Goal: Task Accomplishment & Management: Complete application form

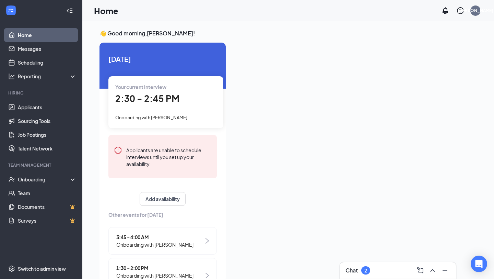
click at [87, 133] on div "👋 Good morning, [PERSON_NAME] ! [DATE] Your current interview 2:30 - 2:45 PM On…" at bounding box center [288, 157] width 412 height 272
click at [23, 183] on div "Onboarding" at bounding box center [41, 179] width 82 height 14
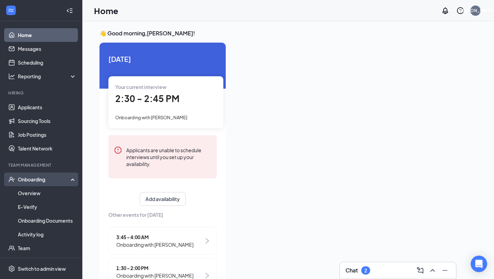
click at [23, 183] on div "Onboarding" at bounding box center [41, 179] width 82 height 14
click at [60, 181] on div "Onboarding" at bounding box center [44, 179] width 53 height 7
click at [46, 195] on link "Overview" at bounding box center [47, 193] width 59 height 14
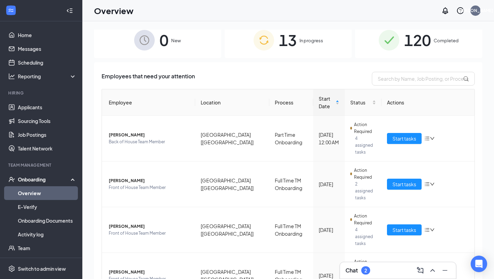
scroll to position [5, 0]
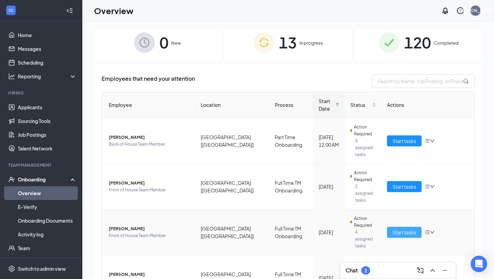
click at [397, 228] on span "Start tasks" at bounding box center [405, 232] width 24 height 8
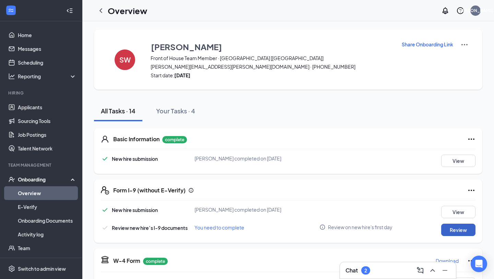
click at [450, 228] on button "Review" at bounding box center [458, 229] width 34 height 12
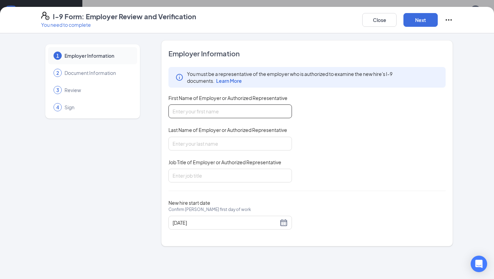
click at [178, 111] on input "First Name of Employer or Authorized Representative" at bounding box center [231, 111] width 124 height 14
type input "[PERSON_NAME]"
click at [200, 141] on input "Last Name of Employer or Authorized Representative" at bounding box center [231, 144] width 124 height 14
type input "[PERSON_NAME]"
click at [207, 176] on input "Job Title of Employer or Authorized Representative" at bounding box center [231, 176] width 124 height 14
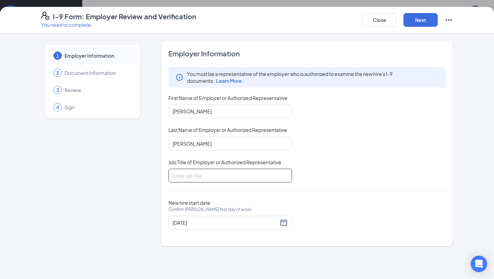
type input "Talent Manager"
click at [320, 191] on div "Employer Information You must be a representative of the employer who is author…" at bounding box center [307, 143] width 277 height 189
click at [421, 21] on button "Next" at bounding box center [421, 20] width 34 height 14
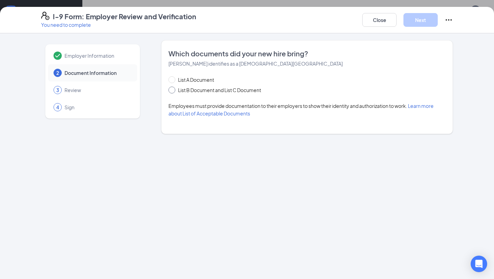
click at [216, 92] on span "List B Document and List C Document" at bounding box center [219, 90] width 89 height 8
click at [173, 91] on input "List B Document and List C Document" at bounding box center [171, 88] width 5 height 5
radio input "true"
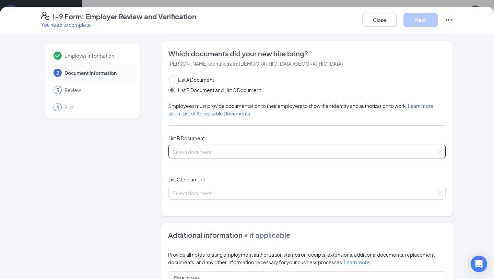
click at [216, 149] on input "search" at bounding box center [305, 150] width 264 height 10
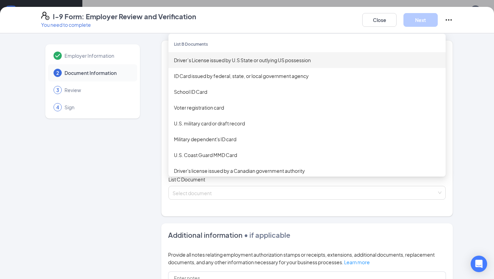
click at [197, 60] on div "Driver’s License issued by U.S State or outlying US possession" at bounding box center [307, 60] width 266 height 8
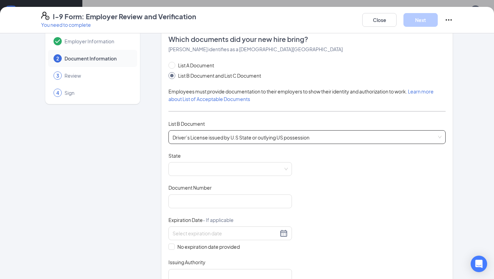
scroll to position [28, 0]
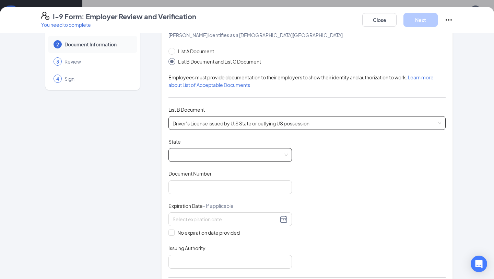
click at [211, 155] on span at bounding box center [230, 154] width 115 height 13
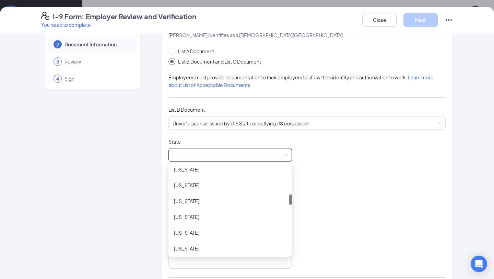
scroll to position [240, 0]
click at [191, 234] on div "[US_STATE]" at bounding box center [230, 234] width 113 height 8
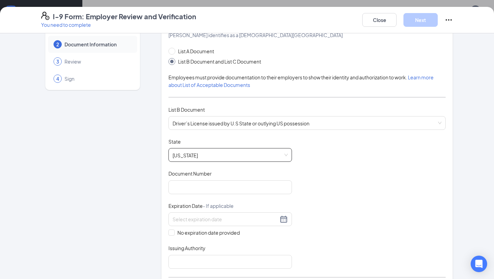
click at [296, 177] on div "Document Title Driver’s License issued by U.S State or outlying US possession S…" at bounding box center [307, 203] width 277 height 130
click at [251, 192] on input "Document Number" at bounding box center [231, 187] width 124 height 14
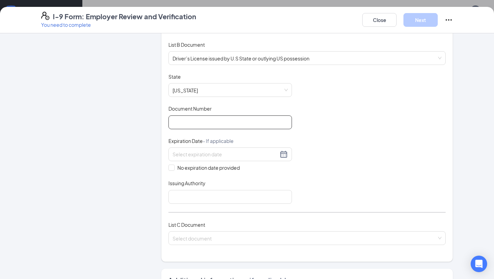
scroll to position [94, 0]
click at [229, 122] on input "Document Number" at bounding box center [231, 121] width 124 height 14
type input "W19237036"
click at [382, 142] on div "Document Title Driver’s License issued by U.S State or outlying US possession S…" at bounding box center [307, 137] width 277 height 130
click at [283, 152] on div at bounding box center [230, 153] width 115 height 8
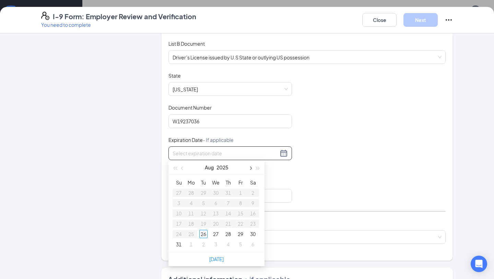
click at [251, 169] on button "button" at bounding box center [250, 167] width 8 height 14
click at [257, 170] on button "button" at bounding box center [258, 167] width 8 height 14
click at [181, 170] on button "button" at bounding box center [183, 167] width 8 height 14
type input "08/27/2027"
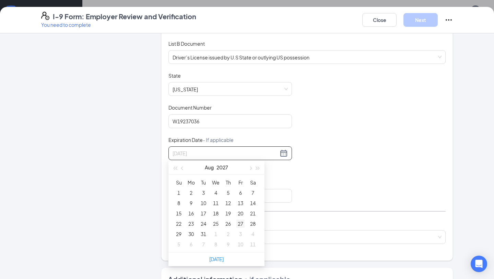
click at [244, 226] on div "27" at bounding box center [240, 223] width 8 height 8
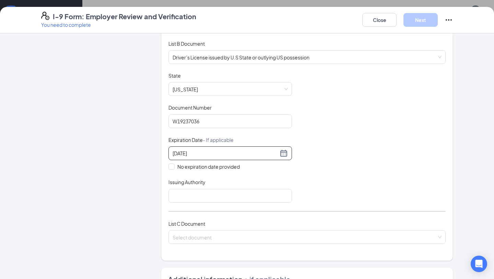
click at [321, 189] on div "Document Title Driver’s License issued by U.S State or outlying US possession S…" at bounding box center [307, 137] width 277 height 130
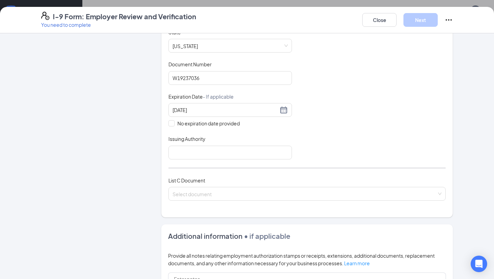
scroll to position [146, 0]
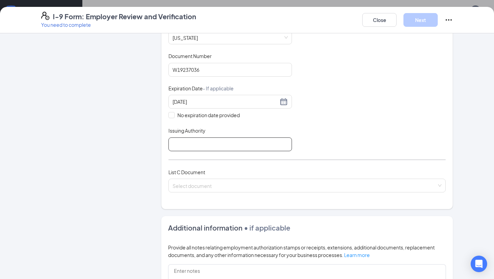
click at [241, 140] on input "Issuing Authority" at bounding box center [231, 144] width 124 height 14
type input "[US_STATE]"
click at [310, 161] on div "List A Document List B Document and List C Document Employees must provide docu…" at bounding box center [307, 65] width 277 height 270
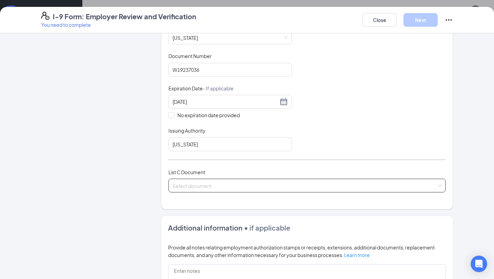
click at [290, 181] on input "search" at bounding box center [305, 184] width 264 height 10
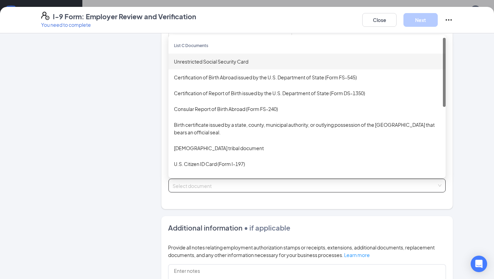
click at [211, 66] on div "Unrestricted Social Security Card" at bounding box center [307, 62] width 277 height 16
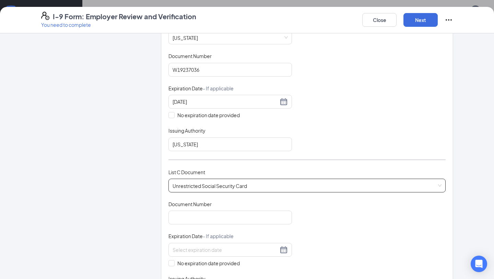
click at [324, 129] on div "Document Title Driver’s License issued by U.S State or outlying US possession S…" at bounding box center [307, 86] width 277 height 130
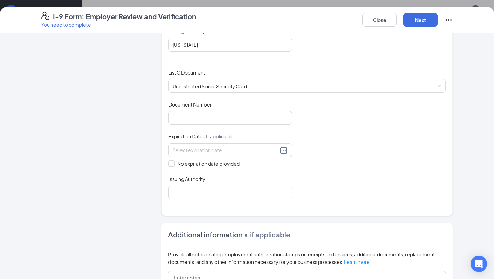
scroll to position [251, 0]
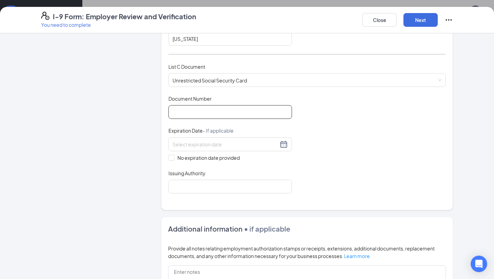
click at [232, 107] on input "Document Number" at bounding box center [231, 112] width 124 height 14
type input "403619436"
click at [332, 112] on div "Document Title Unrestricted Social Security Card Document Number 403619436 Expi…" at bounding box center [307, 144] width 277 height 98
click at [180, 157] on span "No expiration date provided" at bounding box center [209, 158] width 68 height 8
click at [173, 157] on input "No expiration date provided" at bounding box center [171, 156] width 5 height 5
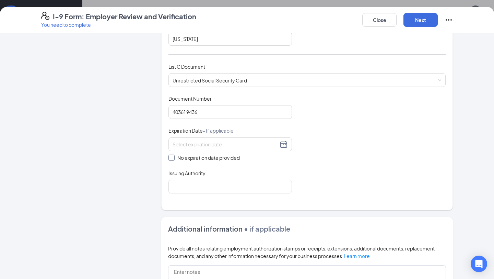
checkbox input "true"
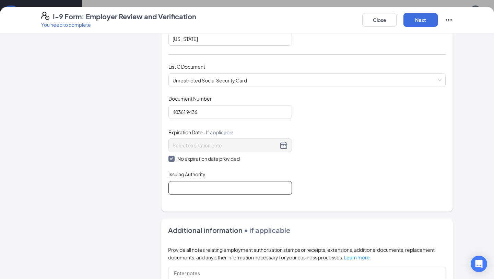
click at [188, 184] on input "Issuing Authority" at bounding box center [231, 188] width 124 height 14
type input "[GEOGRAPHIC_DATA]"
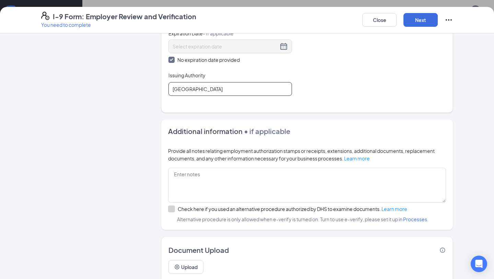
scroll to position [371, 0]
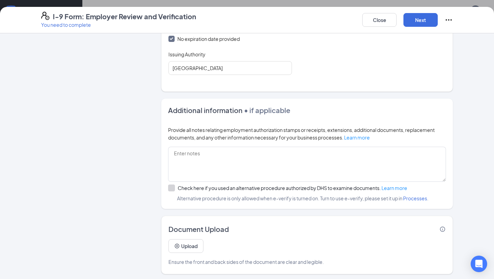
click at [241, 138] on div "Provide all notes relating employment authorization stamps or receipts, extensi…" at bounding box center [307, 133] width 278 height 15
click at [183, 249] on button "Upload" at bounding box center [186, 246] width 35 height 14
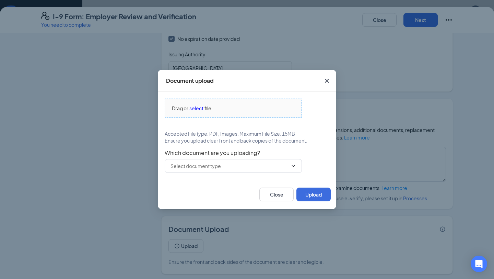
click at [197, 108] on span "select" at bounding box center [196, 108] width 14 height 8
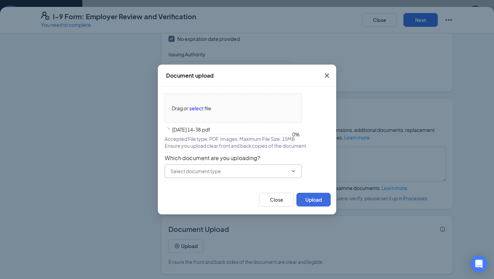
click at [205, 174] on input "text" at bounding box center [229, 171] width 117 height 8
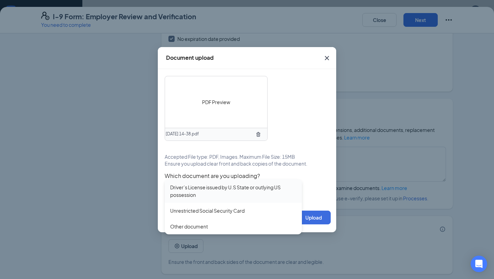
click at [201, 197] on div "Driver’s License issued by U.S State or outlying US possession" at bounding box center [233, 190] width 126 height 15
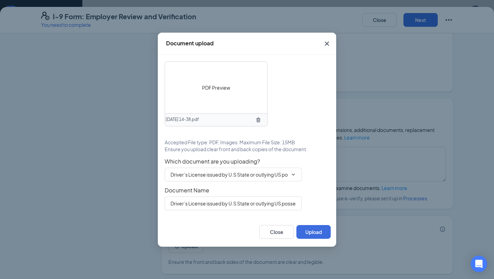
click at [311, 205] on div "Driver’s License issued by U.S State or outlying US possession" at bounding box center [247, 203] width 165 height 14
click at [309, 233] on button "Upload" at bounding box center [314, 232] width 34 height 14
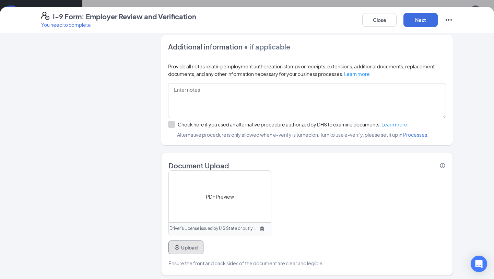
scroll to position [436, 0]
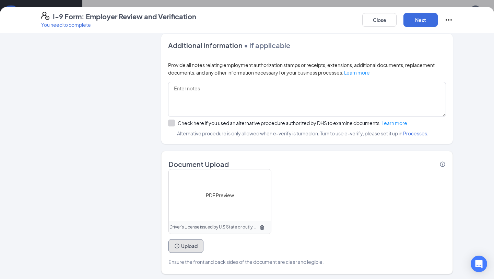
click at [184, 242] on button "Upload" at bounding box center [186, 246] width 35 height 14
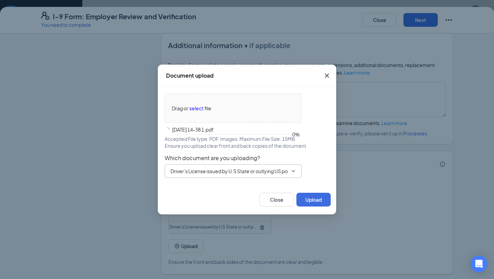
click at [252, 169] on input "Driver’s License issued by U.S State or outlying US possession" at bounding box center [229, 171] width 117 height 8
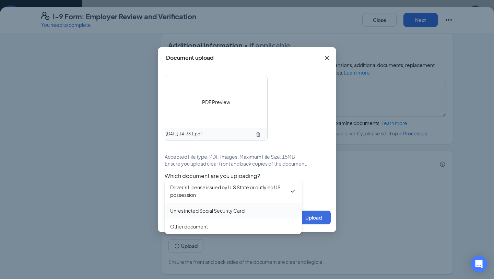
click at [208, 213] on div "Unrestricted Social Security Card" at bounding box center [207, 211] width 74 height 8
type input "Unrestricted Social Security Card"
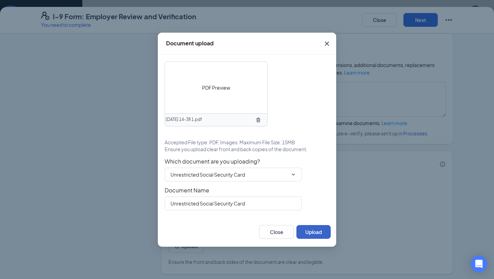
click at [308, 234] on button "Upload" at bounding box center [314, 232] width 34 height 14
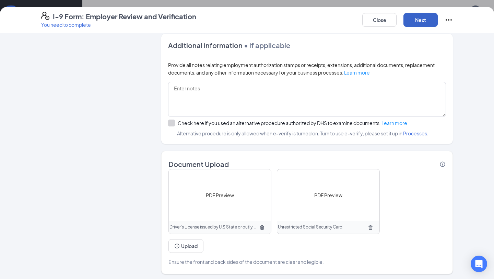
click at [408, 15] on button "Next" at bounding box center [421, 20] width 34 height 14
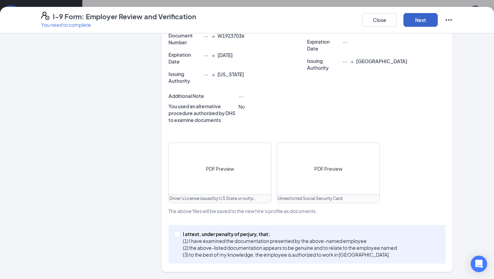
scroll to position [195, 0]
click at [183, 235] on span "I attest, under penalty of [PERSON_NAME], that: (1) I have examined the documen…" at bounding box center [290, 244] width 220 height 27
click at [179, 235] on input "I attest, under penalty of [PERSON_NAME], that: (1) I have examined the documen…" at bounding box center [176, 233] width 5 height 5
checkbox input "true"
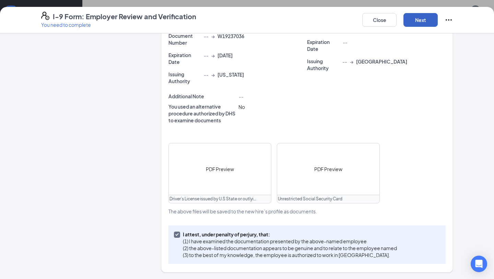
click at [417, 22] on button "Next" at bounding box center [421, 20] width 34 height 14
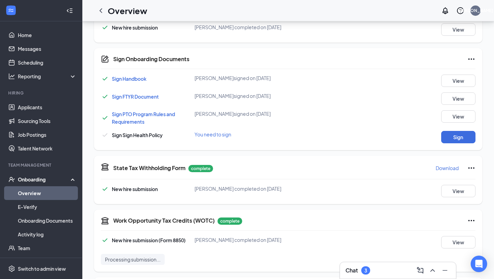
scroll to position [258, 0]
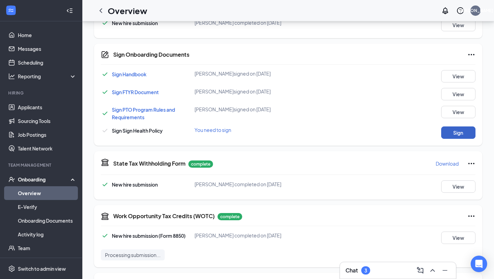
click at [470, 133] on button "Sign" at bounding box center [458, 132] width 34 height 12
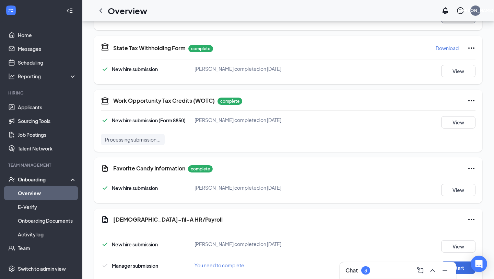
scroll to position [413, 0]
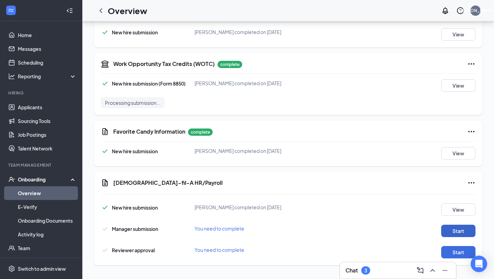
click at [452, 233] on button "Start" at bounding box center [458, 230] width 34 height 12
click at [454, 252] on button "Start" at bounding box center [458, 252] width 34 height 12
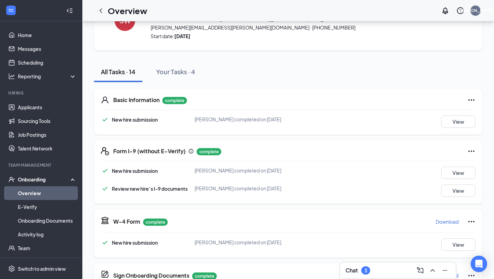
scroll to position [0, 0]
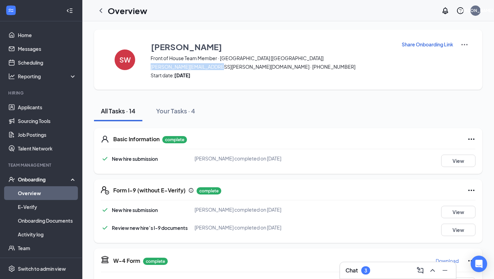
drag, startPoint x: 151, startPoint y: 66, endPoint x: 216, endPoint y: 64, distance: 65.2
click at [216, 64] on span "wilson.skyler@myyahoo.com · (859) 319-8611" at bounding box center [272, 66] width 242 height 7
copy span "wilson.skyler@myyahoo.com"
click at [104, 14] on icon "ChevronLeft" at bounding box center [101, 11] width 8 height 8
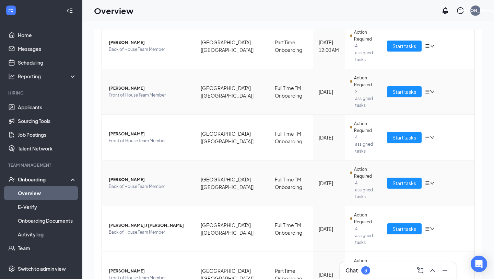
scroll to position [96, 0]
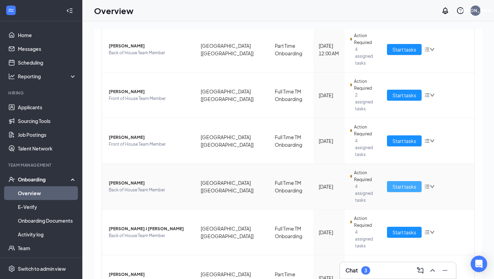
click at [393, 183] on span "Start tasks" at bounding box center [405, 187] width 24 height 8
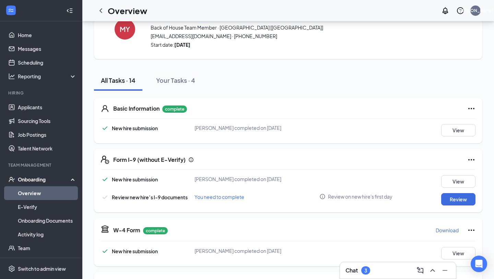
scroll to position [32, 0]
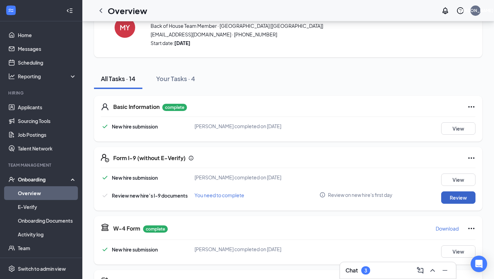
click at [457, 199] on button "Review" at bounding box center [458, 197] width 34 height 12
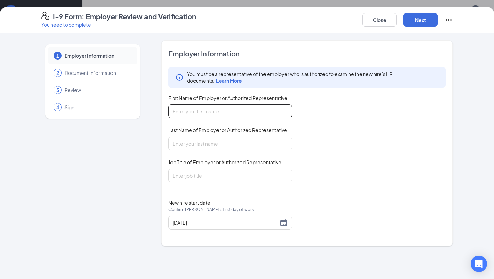
click at [217, 111] on input "First Name of Employer or Authorized Representative" at bounding box center [231, 111] width 124 height 14
type input "[PERSON_NAME]"
click at [215, 149] on input "Last Name of Employer or Authorized Representative" at bounding box center [231, 144] width 124 height 14
type input "[PERSON_NAME]"
click at [217, 175] on input "Job Title of Employer or Authorized Representative" at bounding box center [231, 176] width 124 height 14
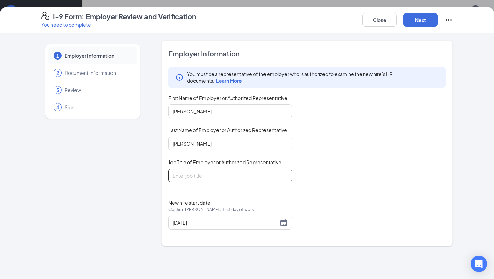
type input "Talent Manager"
click at [291, 190] on div "Employer Information You must be a representative of the employer who is author…" at bounding box center [307, 143] width 277 height 189
click at [414, 23] on button "Next" at bounding box center [421, 20] width 34 height 14
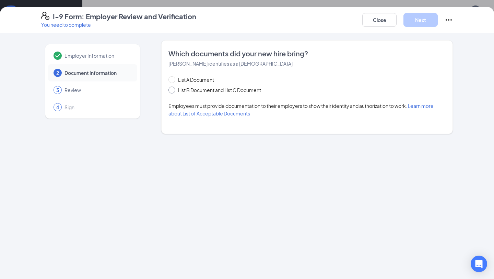
click at [229, 91] on span "List B Document and List C Document" at bounding box center [219, 90] width 89 height 8
click at [173, 91] on input "List B Document and List C Document" at bounding box center [171, 88] width 5 height 5
radio input "true"
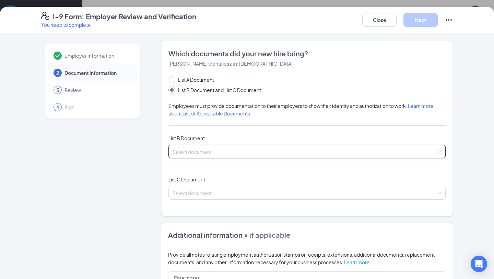
click at [203, 147] on input "search" at bounding box center [305, 150] width 264 height 10
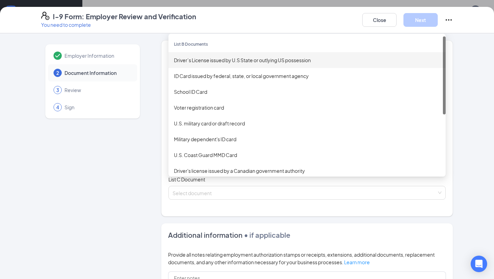
click at [195, 62] on div "Driver’s License issued by U.S State or outlying US possession" at bounding box center [307, 60] width 266 height 8
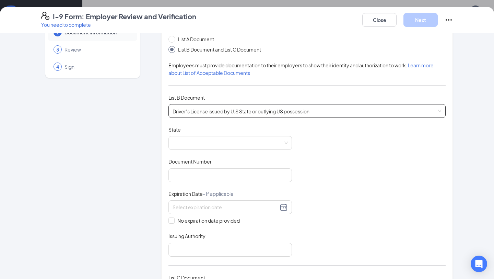
scroll to position [41, 0]
click at [203, 142] on span at bounding box center [230, 142] width 115 height 13
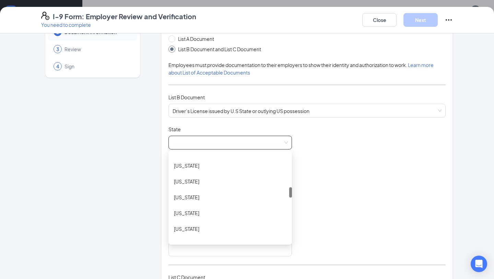
scroll to position [294, 0]
click at [182, 168] on div "[US_STATE]" at bounding box center [230, 167] width 113 height 8
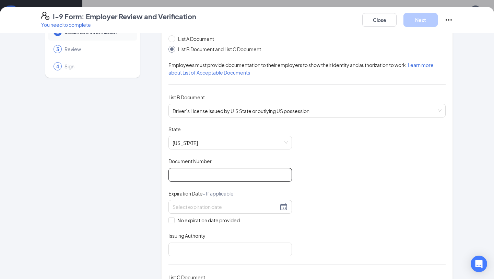
click at [186, 176] on input "Document Number" at bounding box center [231, 175] width 124 height 14
type input "Y25018361"
click at [312, 206] on div "Document Title Driver’s License issued by U.S State or outlying US possession S…" at bounding box center [307, 191] width 277 height 130
click at [288, 204] on div at bounding box center [231, 207] width 124 height 14
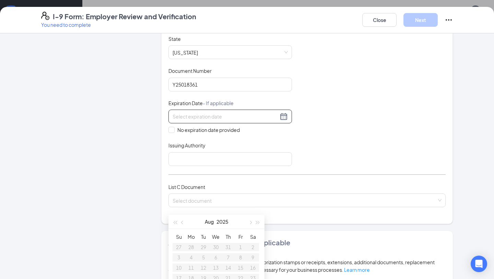
scroll to position [134, 0]
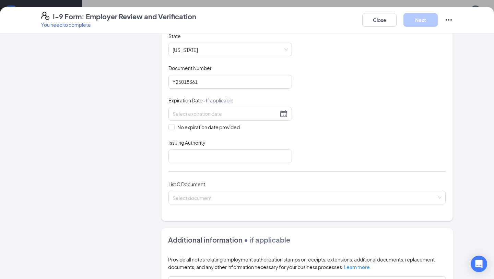
click at [322, 136] on div "Document Title Driver’s License issued by U.S State or outlying US possession S…" at bounding box center [307, 98] width 277 height 130
click at [286, 115] on div at bounding box center [230, 113] width 115 height 8
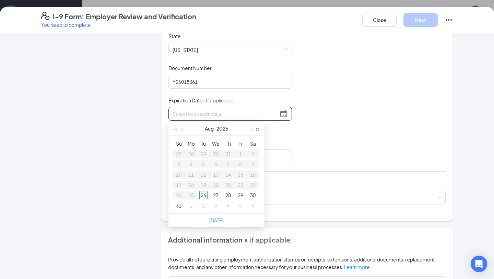
click at [255, 131] on button "button" at bounding box center [258, 129] width 8 height 14
type input "08/02/2028"
type input "08/03/2028"
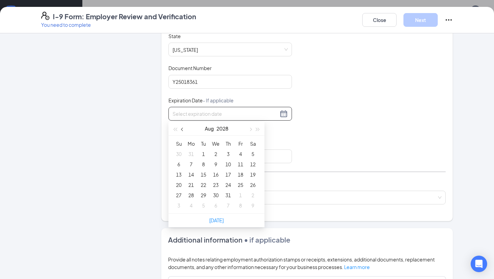
click at [184, 126] on button "button" at bounding box center [183, 129] width 8 height 14
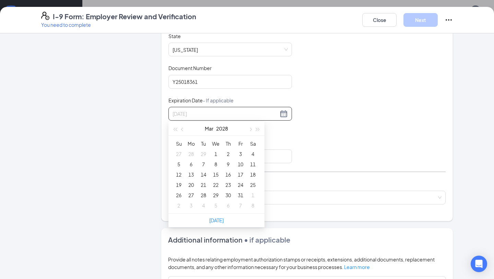
type input "03/05/2028"
type input "03/12/2028"
click at [183, 172] on td "12" at bounding box center [179, 174] width 12 height 10
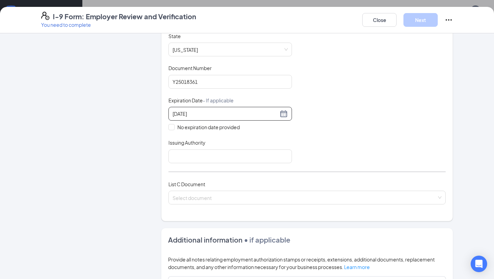
click at [310, 130] on div "Document Title Driver’s License issued by U.S State or outlying US possession S…" at bounding box center [307, 98] width 277 height 130
click at [281, 155] on input "Issuing Authority" at bounding box center [231, 156] width 124 height 14
type input "[US_STATE]"
click at [280, 163] on div "List A Document List B Document and List C Document Employees must provide docu…" at bounding box center [307, 77] width 277 height 270
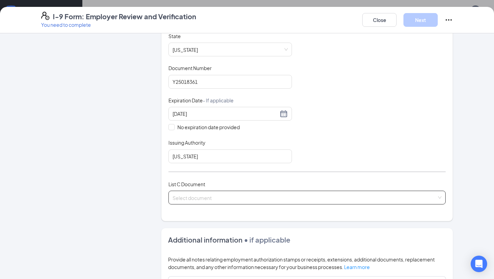
click at [277, 191] on input "search" at bounding box center [305, 196] width 264 height 10
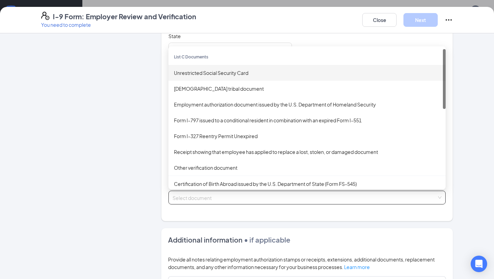
click at [212, 70] on div "Unrestricted Social Security Card" at bounding box center [307, 73] width 266 height 8
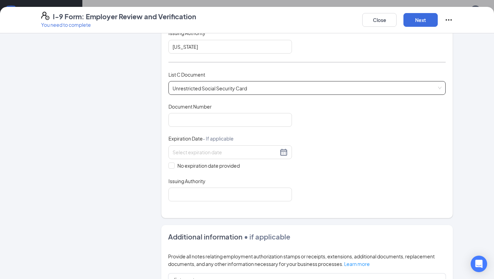
scroll to position [246, 0]
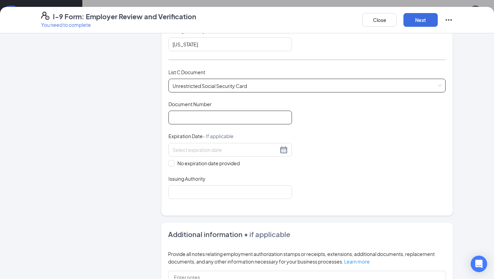
click at [240, 119] on input "Document Number" at bounding box center [231, 118] width 124 height 14
click at [193, 119] on input "Document Number" at bounding box center [231, 118] width 124 height 14
type input "811606476"
click at [312, 115] on div "Document Title Unrestricted Social Security Card Document Number 811606476 Expi…" at bounding box center [307, 150] width 277 height 98
click at [385, 170] on div "Document Title Unrestricted Social Security Card Document Number 811606476 Expi…" at bounding box center [307, 150] width 277 height 98
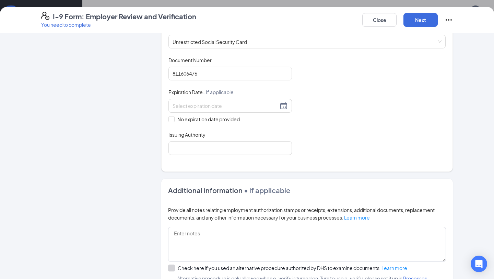
scroll to position [306, 0]
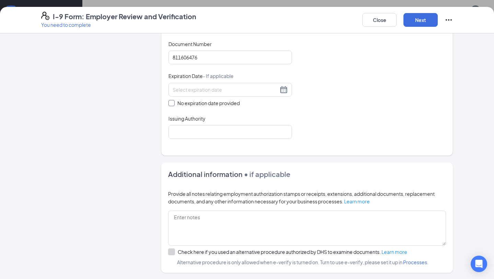
click at [215, 104] on span "No expiration date provided" at bounding box center [209, 103] width 68 height 8
click at [173, 104] on input "No expiration date provided" at bounding box center [171, 102] width 5 height 5
checkbox input "true"
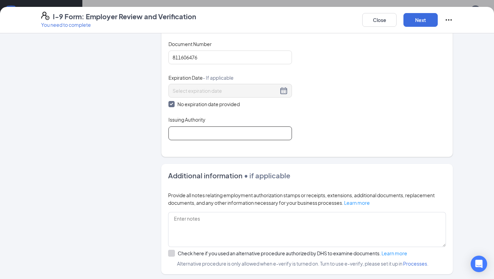
click at [274, 136] on input "Issuing Authority" at bounding box center [231, 133] width 124 height 14
type input "[GEOGRAPHIC_DATA]"
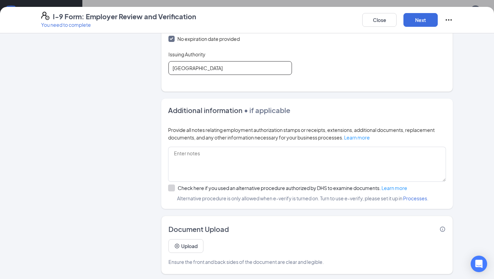
scroll to position [369, 0]
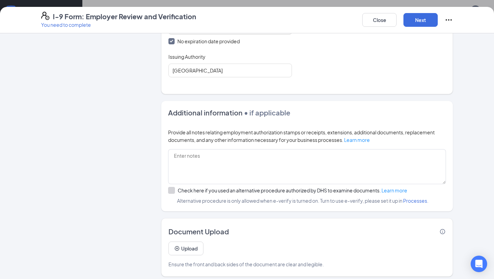
click at [362, 117] on div "Additional information • if applicable Provide all notes relating employment au…" at bounding box center [307, 156] width 292 height 110
click at [196, 249] on button "Upload" at bounding box center [186, 248] width 35 height 14
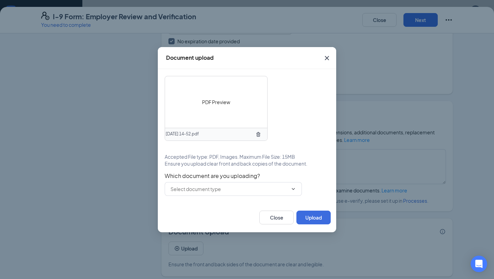
click at [237, 170] on div "PDF Preview 2025-08-26 14-52.pdf Accepted File type: PDF, Images. Maximum File …" at bounding box center [247, 136] width 165 height 120
click at [233, 187] on input "text" at bounding box center [229, 189] width 117 height 8
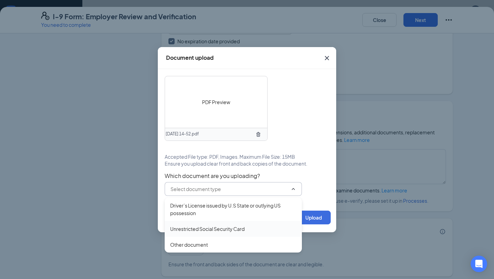
click at [208, 230] on div "Unrestricted Social Security Card" at bounding box center [207, 229] width 74 height 8
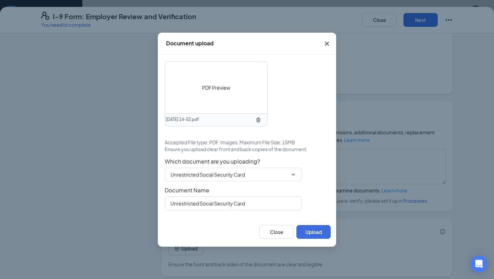
click at [313, 239] on div "Close Upload" at bounding box center [247, 232] width 178 height 30
click at [300, 230] on button "Upload" at bounding box center [314, 232] width 34 height 14
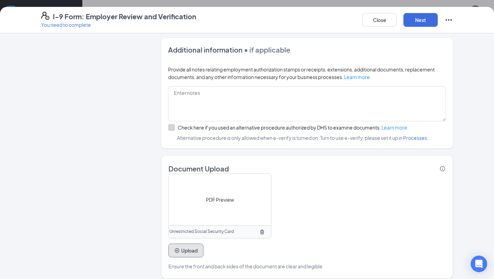
scroll to position [434, 0]
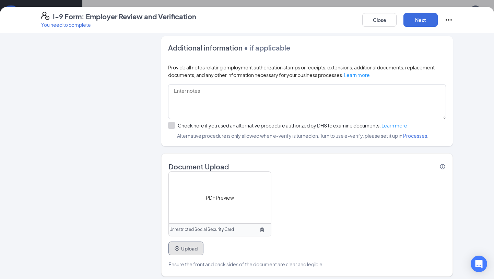
click at [188, 241] on button "Upload" at bounding box center [186, 248] width 35 height 14
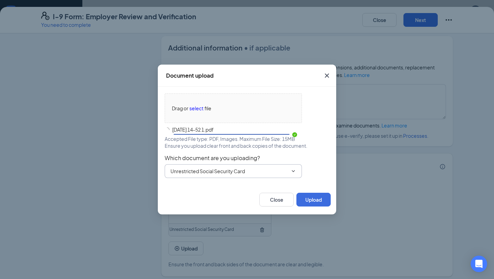
click at [254, 171] on div "Drag or select file 2025-08-26 14-52 1.pdf Accepted File type: PDF, Images. Max…" at bounding box center [247, 135] width 165 height 84
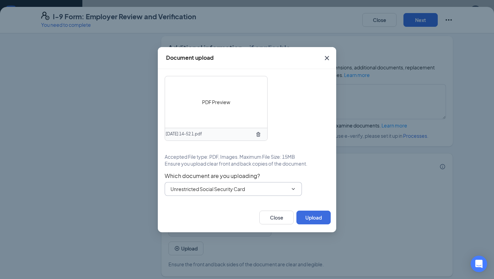
click at [243, 190] on input "Unrestricted Social Security Card" at bounding box center [229, 189] width 117 height 8
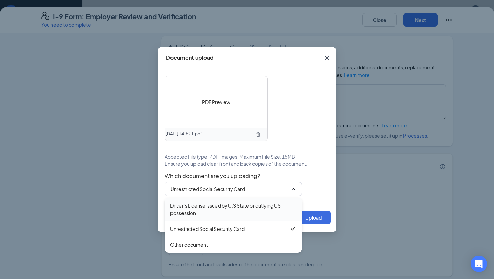
click at [255, 213] on div "Driver’s License issued by U.S State or outlying US possession" at bounding box center [233, 208] width 126 height 15
type input "Driver’s License issued by U.S State or outlying US possession"
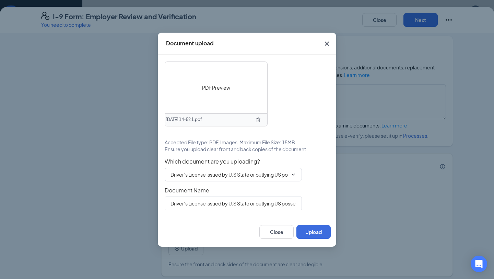
click at [320, 199] on div "Driver’s License issued by U.S State or outlying US possession" at bounding box center [247, 203] width 165 height 14
click at [304, 230] on button "Upload" at bounding box center [314, 232] width 34 height 14
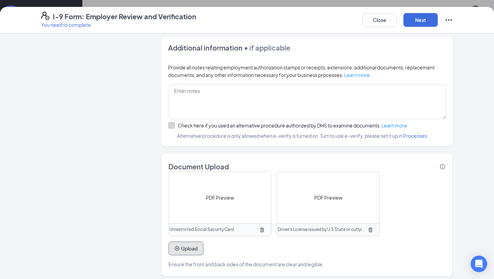
scroll to position [436, 0]
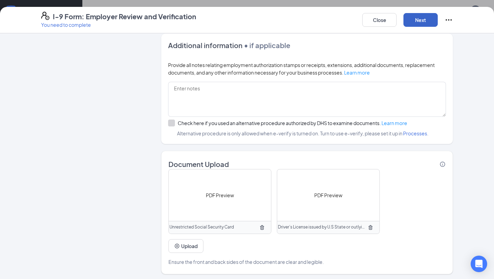
click at [421, 16] on button "Next" at bounding box center [421, 20] width 34 height 14
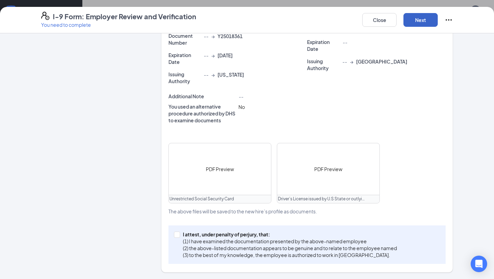
scroll to position [0, 0]
click at [279, 239] on p "(1) I have examined the documentation presented by the above-named employee" at bounding box center [290, 241] width 214 height 7
click at [179, 236] on input "I attest, under penalty of [PERSON_NAME], that: (1) I have examined the documen…" at bounding box center [176, 233] width 5 height 5
checkbox input "true"
click at [411, 19] on button "Next" at bounding box center [421, 20] width 34 height 14
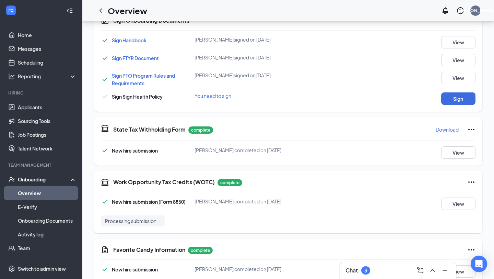
scroll to position [278, 0]
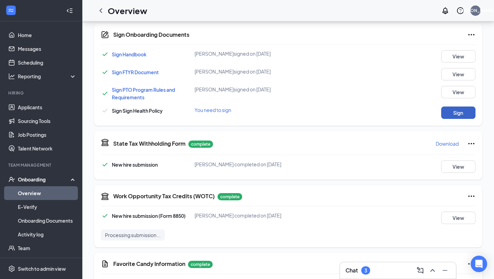
click at [452, 116] on button "Sign" at bounding box center [458, 112] width 34 height 12
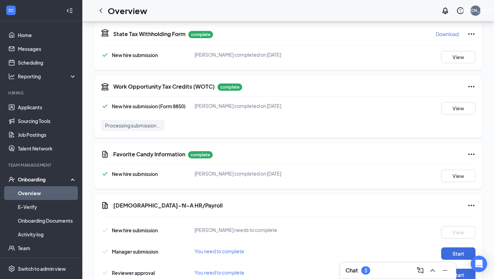
scroll to position [413, 0]
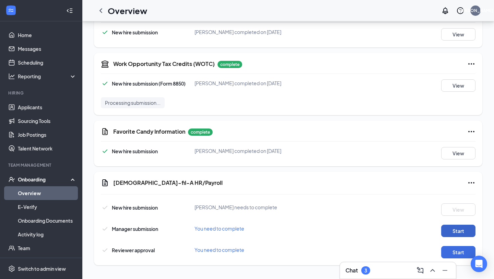
click at [456, 235] on button "Start" at bounding box center [458, 230] width 34 height 12
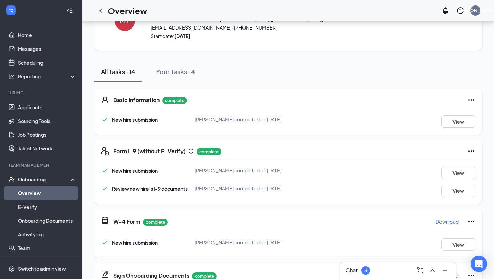
scroll to position [416, 0]
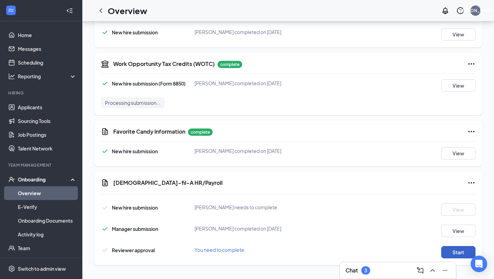
click at [446, 251] on button "Start" at bounding box center [458, 252] width 34 height 12
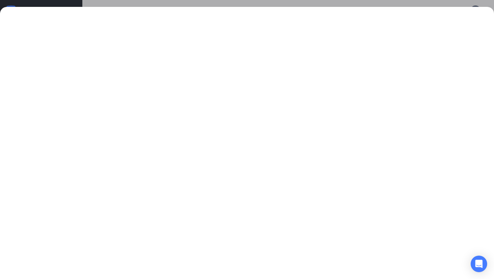
click at [261, 2] on div at bounding box center [247, 139] width 494 height 279
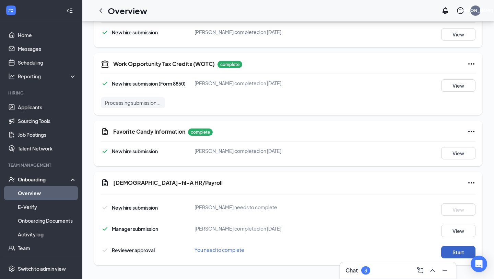
click at [462, 257] on button "Start" at bounding box center [458, 252] width 34 height 12
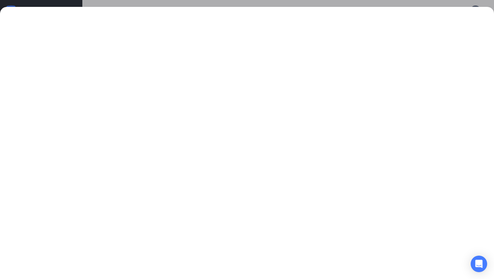
click at [285, 6] on div at bounding box center [247, 139] width 494 height 279
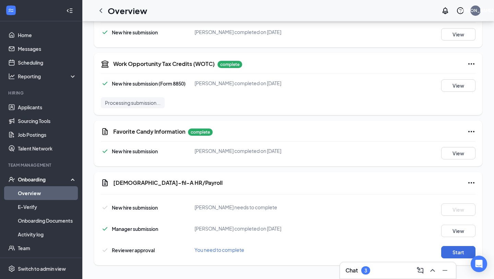
click at [472, 186] on icon "Ellipses" at bounding box center [471, 182] width 8 height 8
click at [392, 194] on div "Chick-fil-A HR/Payroll New hire submission Mae Grace York needs to complete Vie…" at bounding box center [288, 218] width 389 height 93
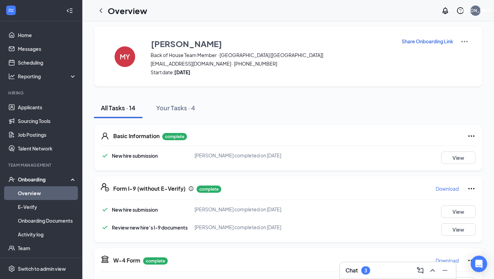
scroll to position [0, 0]
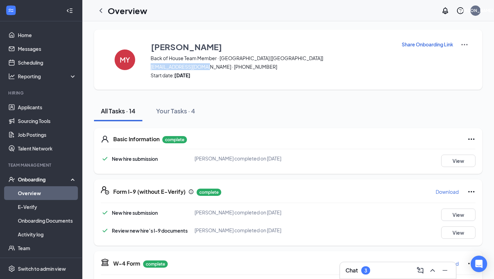
drag, startPoint x: 151, startPoint y: 67, endPoint x: 210, endPoint y: 66, distance: 59.1
click at [210, 66] on span "casingmae94@yahoo.com · (606) 418-1036" at bounding box center [272, 66] width 242 height 7
copy span "casingmae94@yahoo.com"
click at [238, 120] on div "All Tasks · 14 Your Tasks · 4" at bounding box center [288, 111] width 389 height 21
click at [36, 183] on div "Onboarding" at bounding box center [41, 179] width 82 height 14
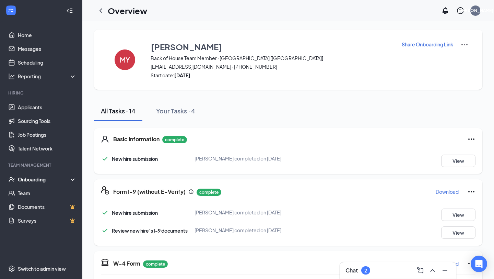
click at [36, 183] on div "Onboarding" at bounding box center [41, 179] width 82 height 14
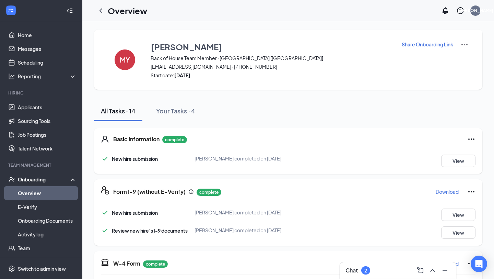
click at [33, 194] on link "Overview" at bounding box center [47, 193] width 59 height 14
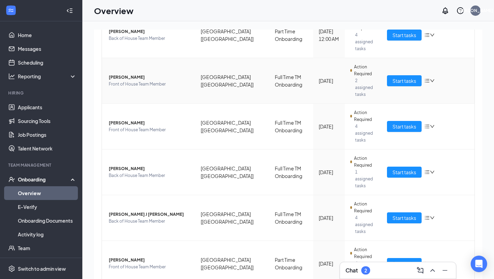
scroll to position [115, 0]
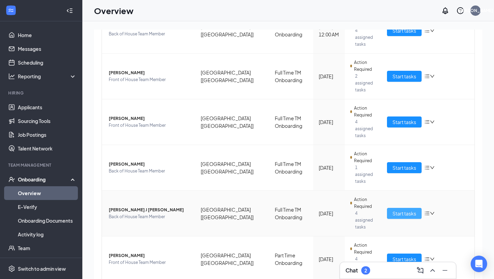
click at [398, 209] on span "Start tasks" at bounding box center [405, 213] width 24 height 8
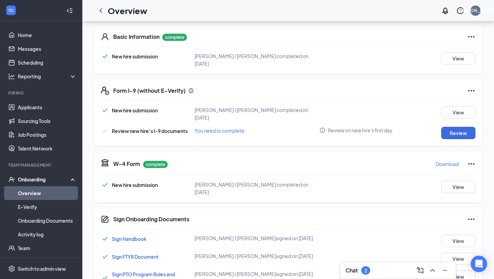
scroll to position [104, 0]
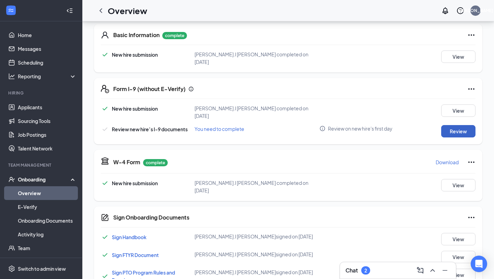
click at [465, 125] on button "Review" at bounding box center [458, 131] width 34 height 12
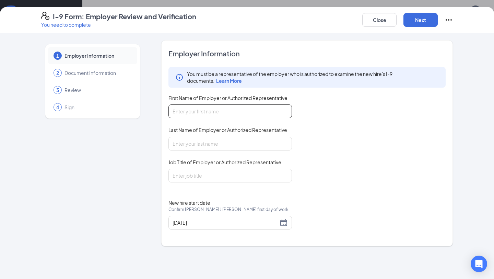
click at [192, 116] on input "First Name of Employer or Authorized Representative" at bounding box center [231, 111] width 124 height 14
click at [180, 108] on input "First Name of Employer or Authorized Representative" at bounding box center [231, 111] width 124 height 14
click at [179, 112] on input "First Name of Employer or Authorized Representative" at bounding box center [231, 111] width 124 height 14
click at [185, 113] on input "First Name of Employer or Authorized Representative" at bounding box center [231, 111] width 124 height 14
type input "[PERSON_NAME]"
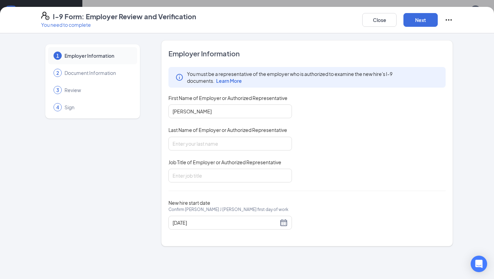
click at [208, 151] on div "You must be a representative of the employer who is authorized to examine the n…" at bounding box center [307, 124] width 277 height 115
click at [198, 139] on input "Last Name of Employer or Authorized Representative" at bounding box center [231, 144] width 124 height 14
type input "[PERSON_NAME]"
click at [199, 185] on div "Employer Information You must be a representative of the employer who is author…" at bounding box center [307, 143] width 277 height 189
click at [194, 176] on input "Job Title of Employer or Authorized Representative" at bounding box center [231, 176] width 124 height 14
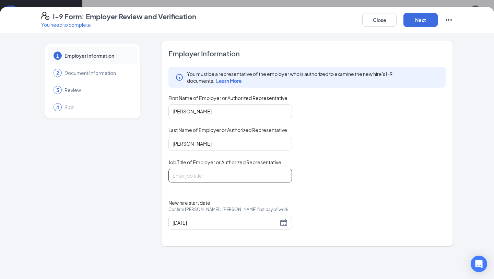
type input "Talent Manager"
click at [418, 20] on button "Next" at bounding box center [421, 20] width 34 height 14
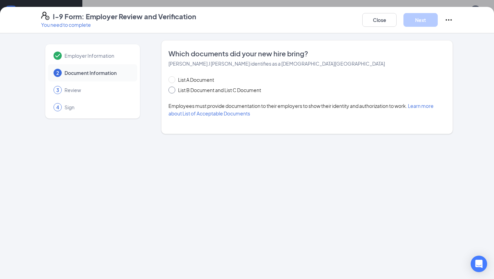
click at [204, 91] on span "List B Document and List C Document" at bounding box center [219, 90] width 89 height 8
click at [173, 91] on input "List B Document and List C Document" at bounding box center [171, 88] width 5 height 5
radio input "true"
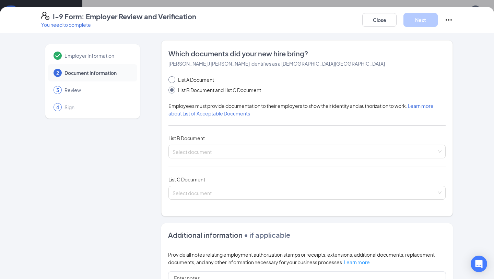
click at [192, 82] on span "List A Document" at bounding box center [196, 80] width 42 height 8
click at [173, 81] on input "List A Document" at bounding box center [171, 78] width 5 height 5
radio input "true"
radio input "false"
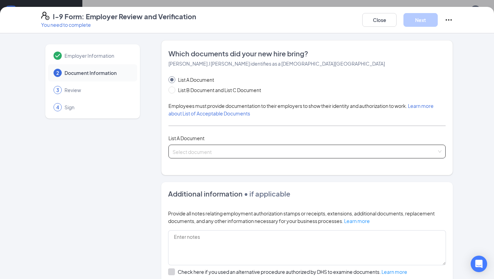
click at [199, 153] on input "search" at bounding box center [305, 150] width 264 height 10
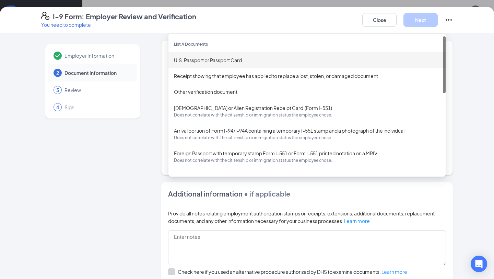
click at [199, 59] on div "U.S. Passport or Passport Card" at bounding box center [307, 60] width 266 height 8
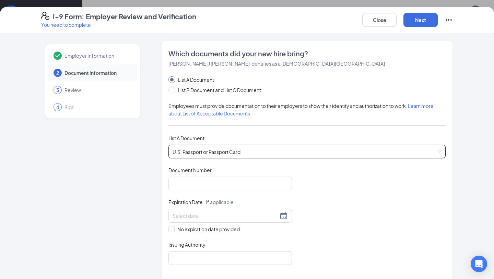
click at [360, 198] on div "Document Title U.S. Passport or Passport Card Document Number Expiration Date -…" at bounding box center [307, 215] width 277 height 98
click at [228, 166] on div "Document Number" at bounding box center [231, 171] width 124 height 10
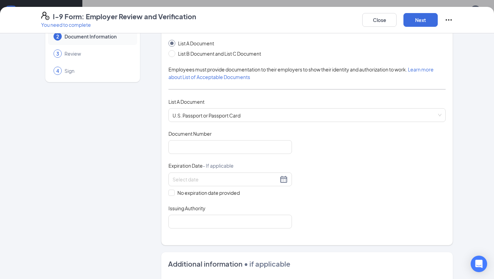
scroll to position [54, 0]
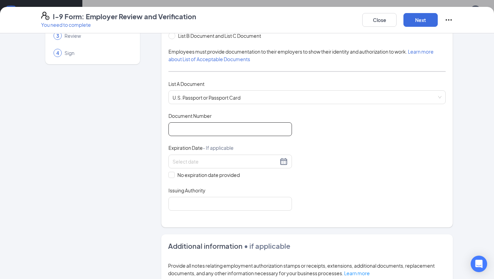
click at [216, 125] on input "Document Number" at bounding box center [231, 129] width 124 height 14
type input "C38799387"
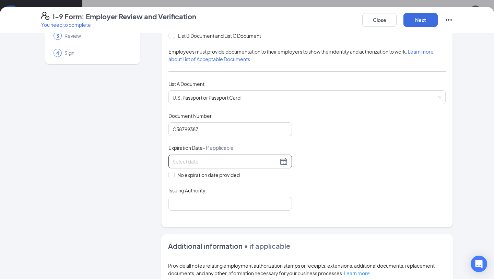
click at [200, 163] on input at bounding box center [226, 162] width 106 height 8
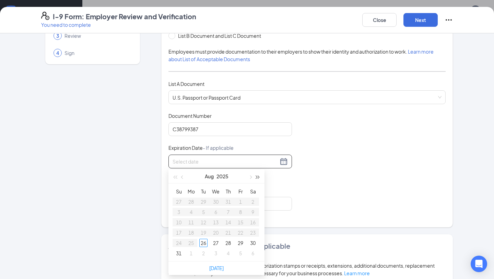
click at [256, 177] on span "button" at bounding box center [257, 176] width 3 height 3
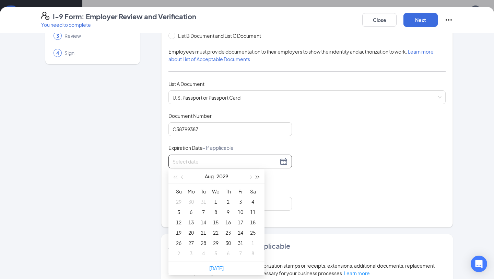
click at [256, 177] on span "button" at bounding box center [257, 176] width 3 height 3
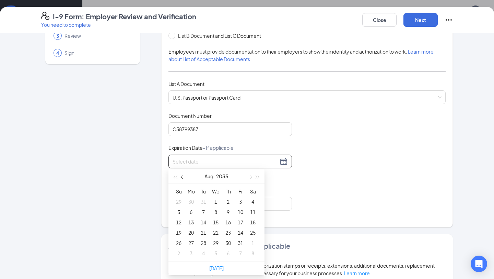
click at [184, 176] on button "button" at bounding box center [183, 176] width 8 height 14
type input "04/19/2035"
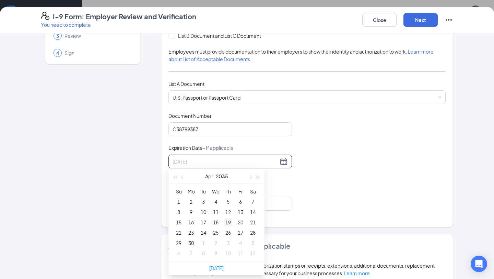
click at [227, 220] on div "19" at bounding box center [228, 222] width 8 height 8
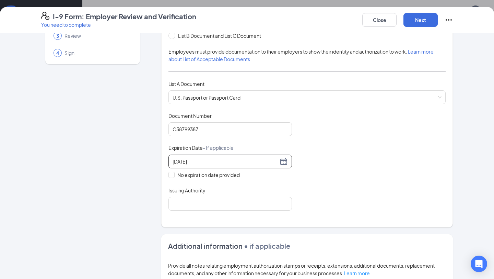
click at [327, 178] on div "Document Title U.S. Passport or Passport Card Document Number C38799387 Expirat…" at bounding box center [307, 161] width 277 height 98
click at [255, 197] on input "Issuing Authority" at bounding box center [231, 204] width 124 height 14
type input "United States Department of State"
click at [332, 184] on div "Document Title U.S. Passport or Passport Card Document Number C38799387 Expirat…" at bounding box center [307, 161] width 277 height 98
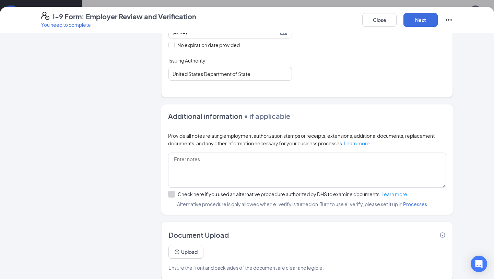
scroll to position [191, 0]
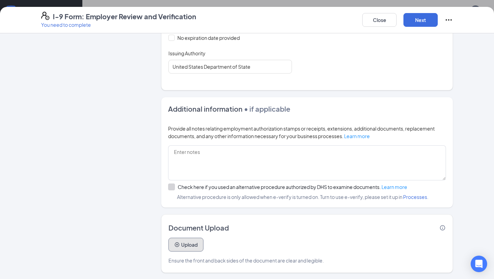
click at [195, 239] on button "Upload" at bounding box center [186, 245] width 35 height 14
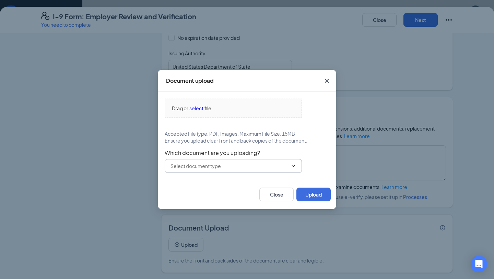
click at [227, 164] on input "text" at bounding box center [229, 166] width 117 height 8
click at [205, 180] on div "U.S. Passport or Passport Card" at bounding box center [204, 183] width 68 height 8
type input "U.S. Passport or Passport Card"
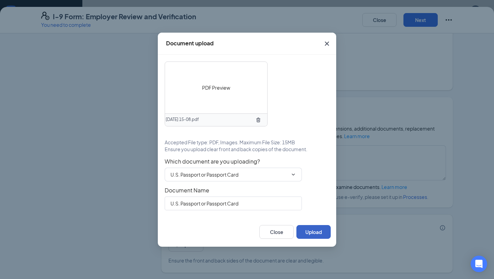
click at [317, 235] on button "Upload" at bounding box center [314, 232] width 34 height 14
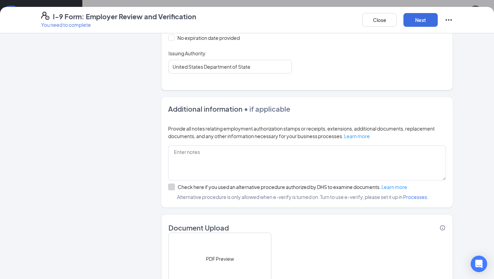
scroll to position [256, 0]
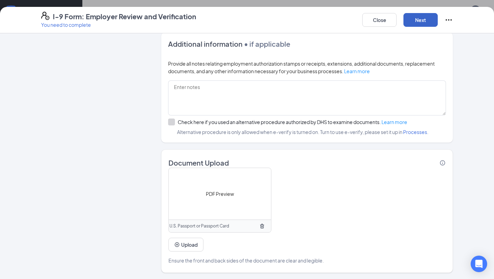
click at [410, 22] on button "Next" at bounding box center [421, 20] width 34 height 14
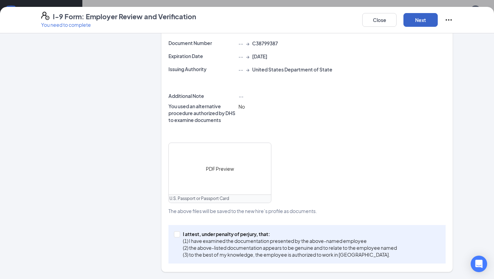
scroll to position [161, 0]
click at [254, 235] on p "I attest, under penalty of perjury, that:" at bounding box center [290, 234] width 214 height 7
click at [179, 235] on input "I attest, under penalty of [PERSON_NAME], that: (1) I have examined the documen…" at bounding box center [176, 233] width 5 height 5
checkbox input "true"
click at [414, 19] on button "Next" at bounding box center [421, 20] width 34 height 14
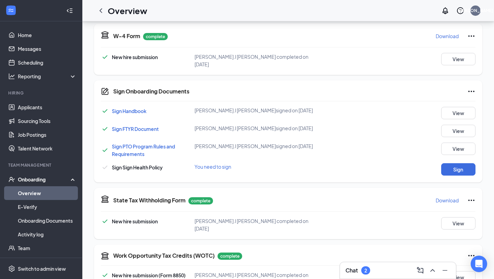
scroll to position [229, 0]
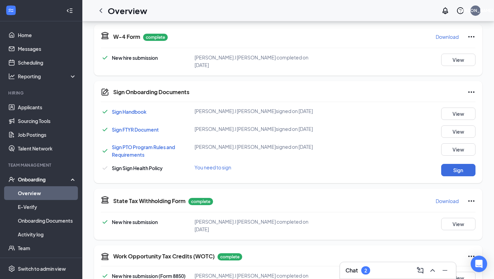
click at [441, 164] on div "Sign" at bounding box center [452, 170] width 47 height 12
click at [461, 164] on button "Sign" at bounding box center [458, 170] width 34 height 12
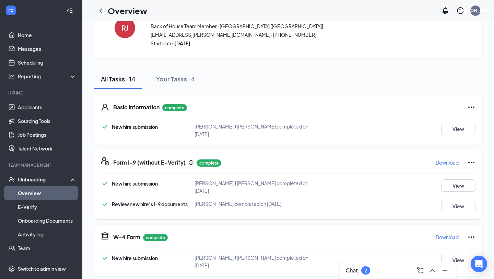
scroll to position [0, 0]
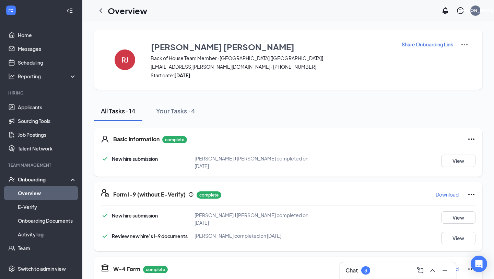
click at [41, 182] on div "Onboarding" at bounding box center [44, 179] width 53 height 7
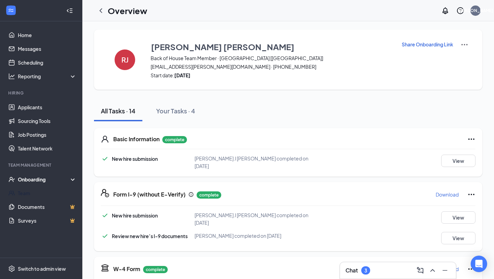
click at [37, 183] on div "Onboarding" at bounding box center [41, 179] width 82 height 14
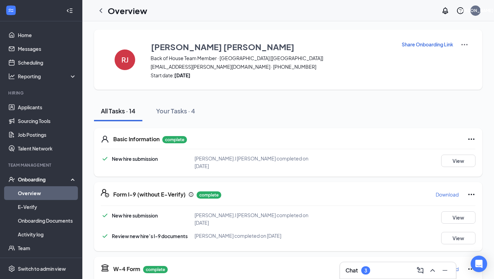
click at [33, 185] on div "Onboarding" at bounding box center [41, 179] width 82 height 14
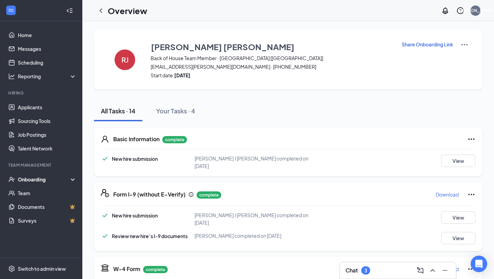
click at [33, 185] on div "Onboarding" at bounding box center [41, 179] width 82 height 14
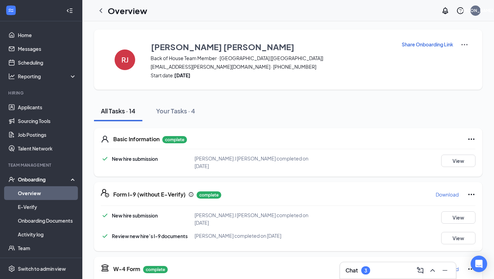
click at [33, 193] on link "Overview" at bounding box center [47, 193] width 59 height 14
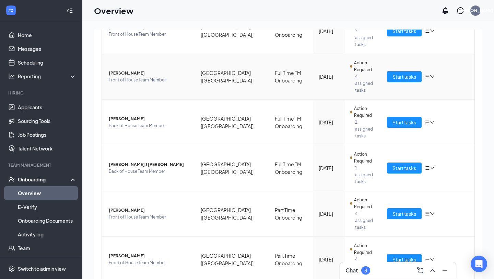
scroll to position [169, 0]
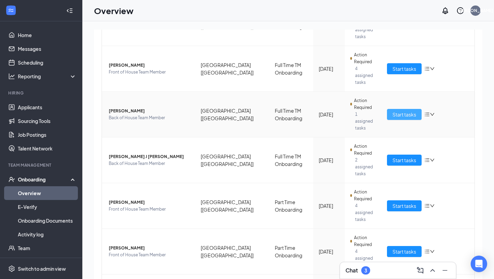
click at [398, 109] on button "Start tasks" at bounding box center [404, 114] width 35 height 11
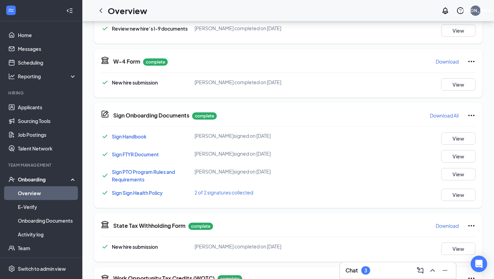
scroll to position [416, 0]
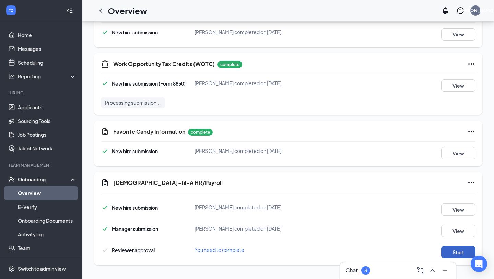
click at [460, 254] on button "Start" at bounding box center [458, 252] width 34 height 12
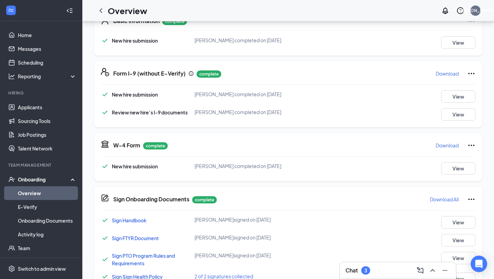
scroll to position [0, 0]
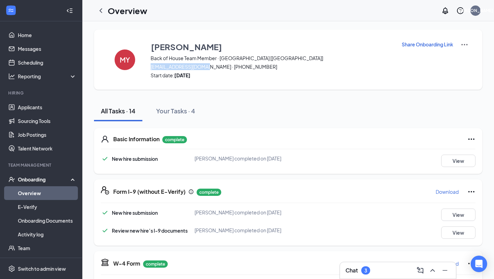
drag, startPoint x: 151, startPoint y: 68, endPoint x: 211, endPoint y: 68, distance: 60.4
click at [211, 68] on span "casingmae94@yahoo.com · (606) 418-1036" at bounding box center [272, 66] width 242 height 7
copy span "casingmae94@yahoo.com"
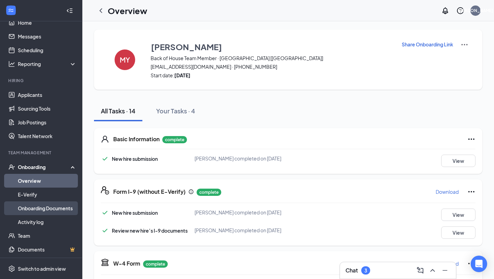
scroll to position [27, 0]
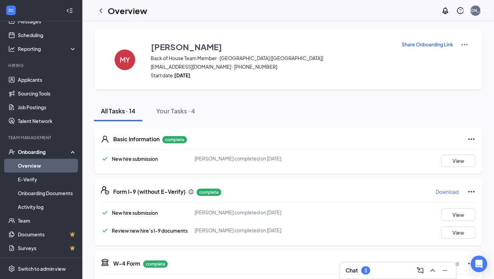
click at [41, 166] on link "Overview" at bounding box center [47, 166] width 59 height 14
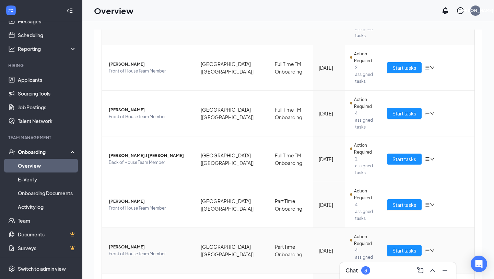
scroll to position [122, 0]
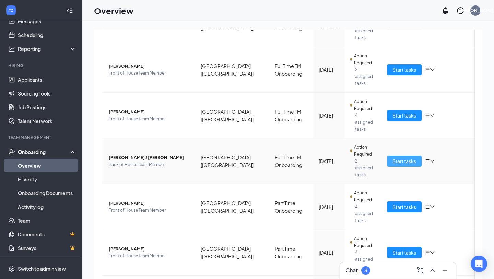
click at [404, 157] on span "Start tasks" at bounding box center [405, 161] width 24 height 8
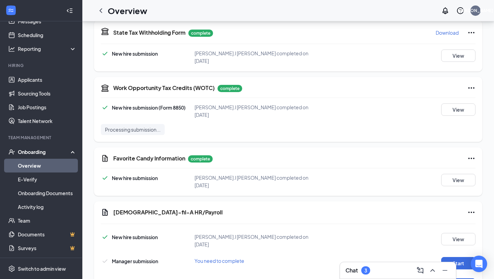
scroll to position [416, 0]
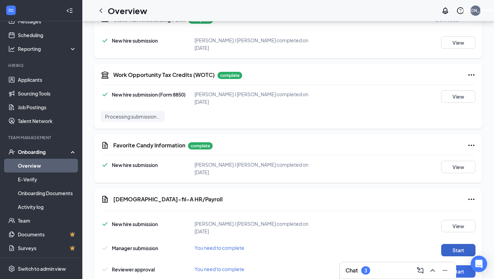
click at [453, 244] on button "Start" at bounding box center [458, 250] width 34 height 12
click at [453, 265] on button "Start" at bounding box center [458, 271] width 34 height 12
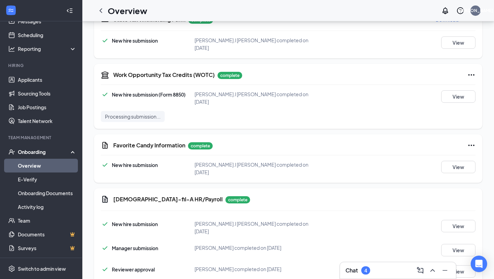
click at [393, 161] on div "New hire submission Ryder J Jaeger completed on Aug 25, 2025 View" at bounding box center [288, 168] width 375 height 15
click at [45, 169] on link "Overview" at bounding box center [47, 166] width 59 height 14
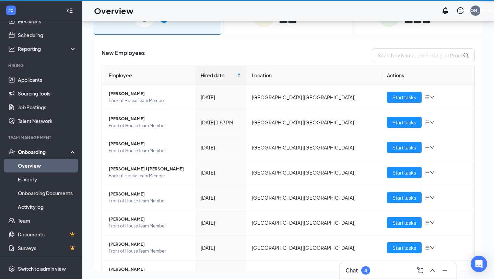
scroll to position [31, 0]
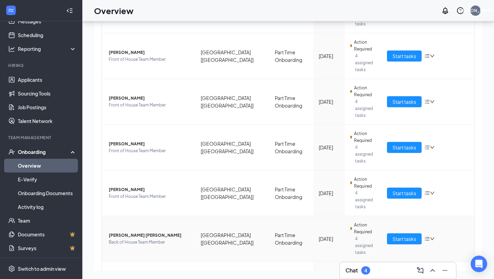
scroll to position [240, 0]
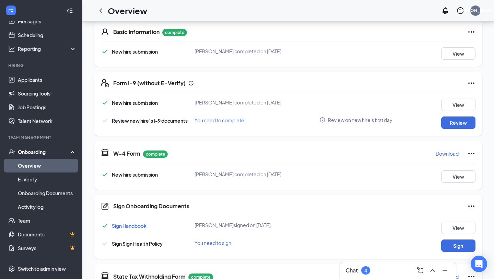
scroll to position [108, 0]
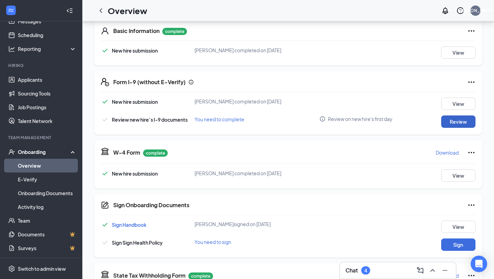
click at [453, 121] on button "Review" at bounding box center [458, 121] width 34 height 12
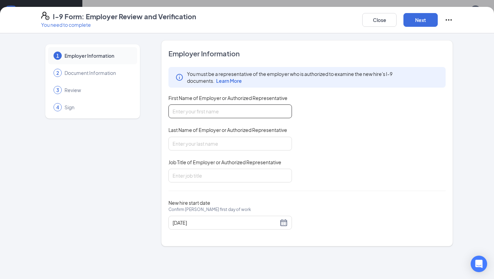
click at [249, 107] on input "First Name of Employer or Authorized Representative" at bounding box center [231, 111] width 124 height 14
type input "[PERSON_NAME]"
click at [228, 143] on input "Last Name of Employer or Authorized Representative" at bounding box center [231, 144] width 124 height 14
type input "[PERSON_NAME]"
click at [219, 171] on input "Job Title of Employer or Authorized Representative" at bounding box center [231, 176] width 124 height 14
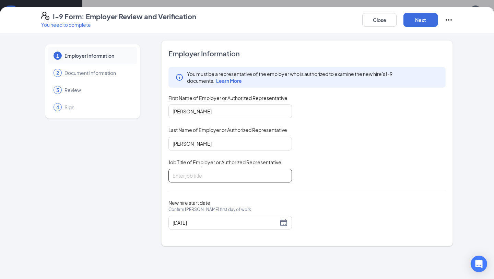
type input "Talent Manager"
click at [422, 20] on button "Next" at bounding box center [421, 20] width 34 height 14
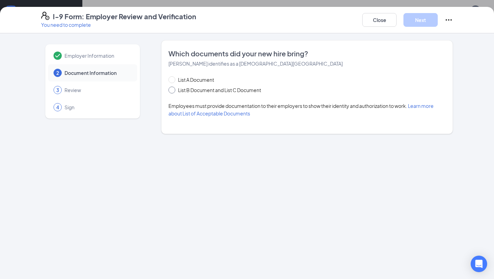
click at [211, 86] on span "List B Document and List C Document" at bounding box center [219, 90] width 89 height 8
click at [173, 86] on input "List B Document and List C Document" at bounding box center [171, 88] width 5 height 5
radio input "true"
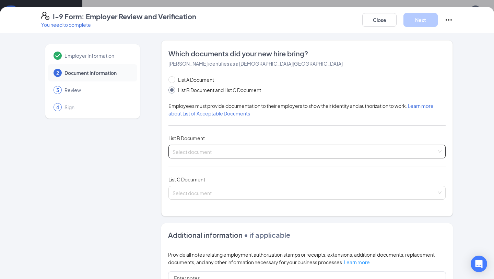
click at [194, 150] on input "search" at bounding box center [305, 150] width 264 height 10
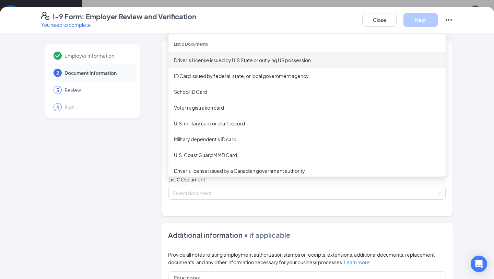
click at [239, 66] on div "Driver’s License issued by U.S State or outlying US possession" at bounding box center [307, 60] width 277 height 16
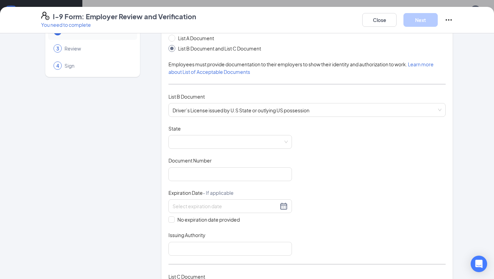
scroll to position [51, 0]
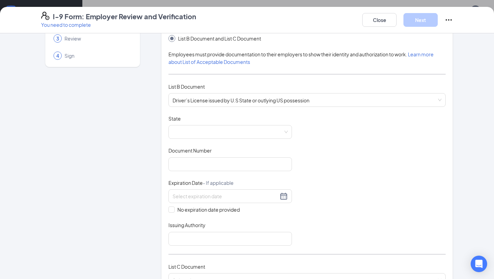
click at [264, 115] on div "State" at bounding box center [231, 120] width 124 height 10
click at [199, 132] on span at bounding box center [230, 131] width 115 height 13
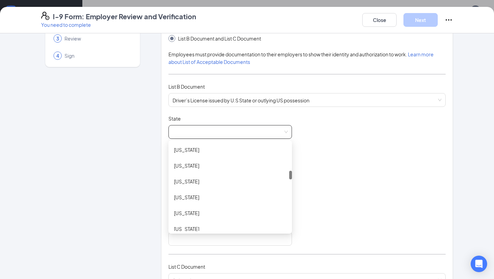
scroll to position [273, 0]
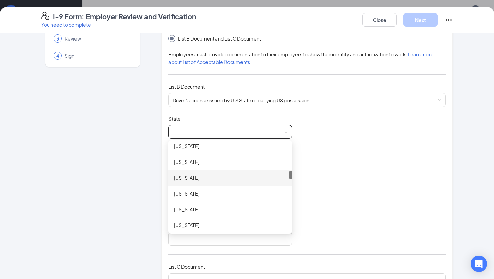
click at [196, 180] on div "[US_STATE]" at bounding box center [230, 178] width 113 height 8
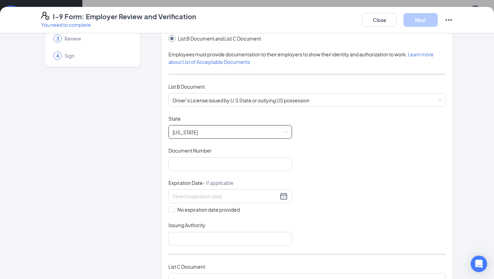
click at [331, 218] on div "Document Title Driver’s License issued by U.S State or outlying US possession S…" at bounding box center [307, 180] width 277 height 130
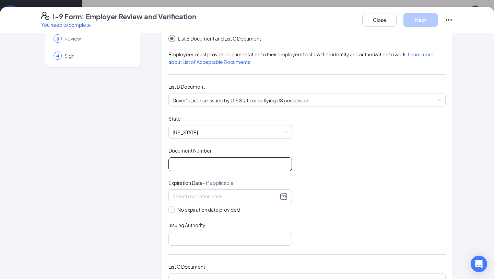
click at [203, 163] on input "Document Number" at bounding box center [231, 164] width 124 height 14
type input "C04045895"
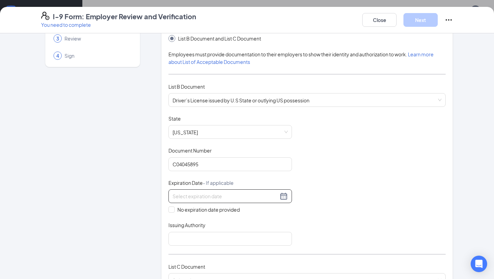
click at [284, 194] on div at bounding box center [230, 196] width 115 height 8
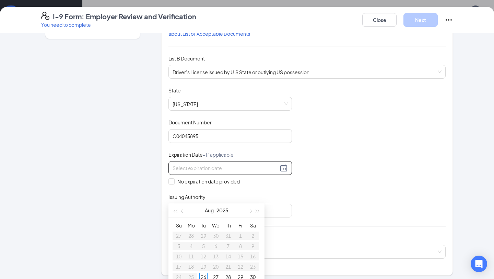
scroll to position [77, 0]
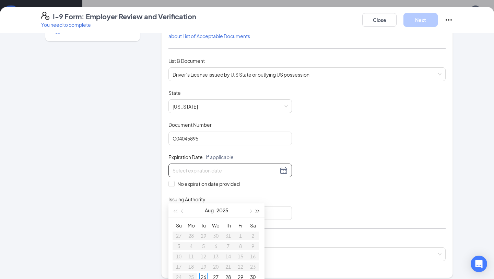
click at [258, 210] on span "button" at bounding box center [257, 210] width 3 height 3
click at [180, 212] on button "button" at bounding box center [183, 210] width 8 height 14
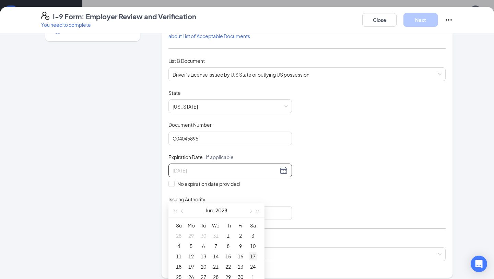
type input "06/17/2028"
click at [255, 257] on div "17" at bounding box center [253, 256] width 8 height 8
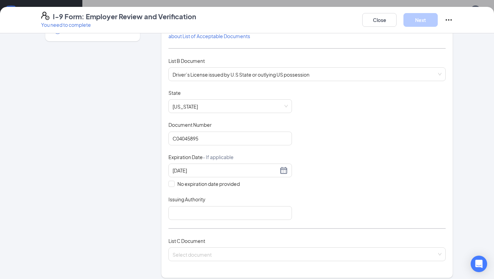
click at [336, 210] on div "Document Title Driver’s License issued by U.S State or outlying US possession S…" at bounding box center [307, 154] width 277 height 130
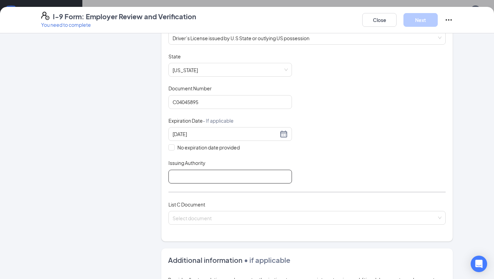
click at [210, 178] on input "Issuing Authority" at bounding box center [231, 177] width 124 height 14
type input "[US_STATE]"
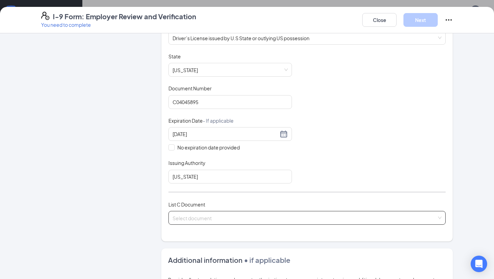
click at [297, 215] on input "search" at bounding box center [305, 216] width 264 height 10
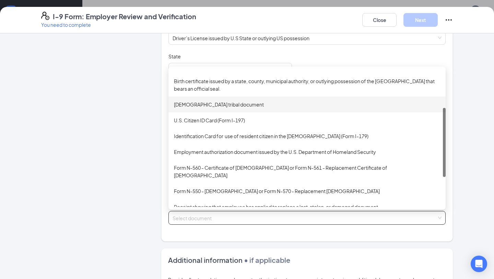
scroll to position [0, 0]
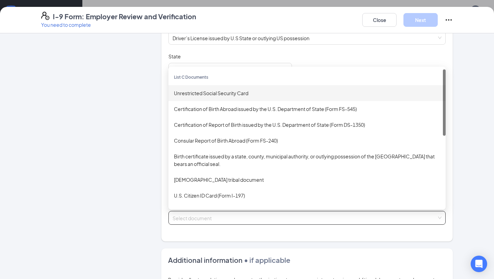
click at [248, 92] on div "Unrestricted Social Security Card" at bounding box center [307, 93] width 266 height 8
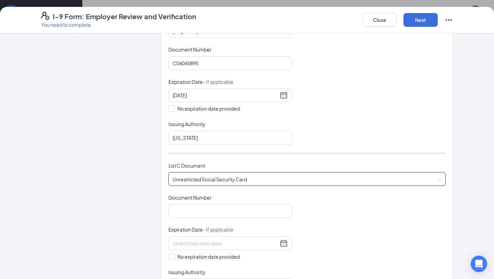
scroll to position [153, 0]
click at [244, 208] on input "Document Number" at bounding box center [231, 210] width 124 height 14
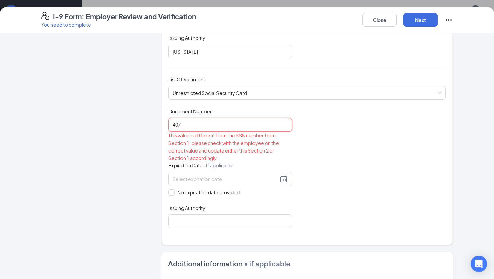
scroll to position [239, 0]
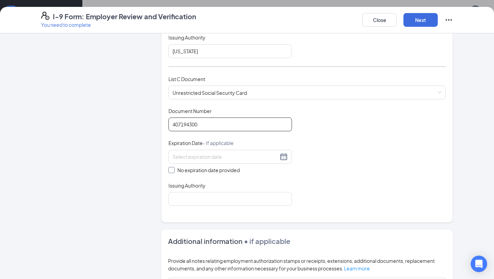
type input "407194300"
click at [173, 167] on span at bounding box center [172, 170] width 6 height 6
click at [173, 167] on input "No expiration date provided" at bounding box center [171, 169] width 5 height 5
checkbox input "true"
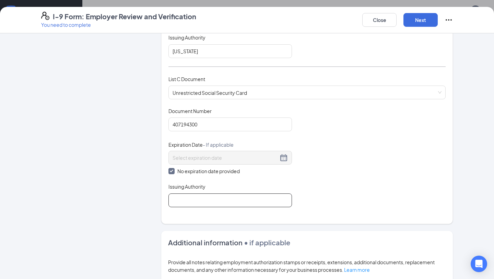
click at [260, 199] on input "Issuing Authority" at bounding box center [231, 200] width 124 height 14
type input "[GEOGRAPHIC_DATA]"
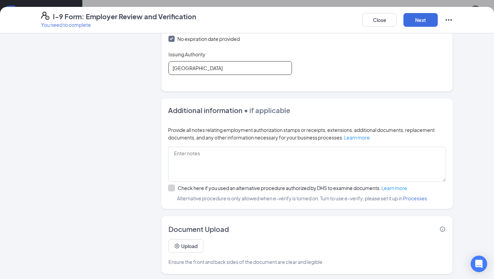
scroll to position [167, 0]
click at [267, 110] on span "• if applicable" at bounding box center [267, 110] width 48 height 9
click at [420, 24] on button "Next" at bounding box center [421, 20] width 34 height 14
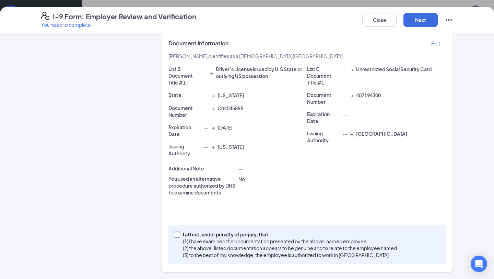
click at [251, 237] on p "I attest, under penalty of perjury, that:" at bounding box center [290, 234] width 214 height 7
click at [179, 236] on input "I attest, under penalty of [PERSON_NAME], that: (1) I have examined the documen…" at bounding box center [176, 233] width 5 height 5
checkbox input "true"
click at [420, 19] on button "Next" at bounding box center [421, 20] width 34 height 14
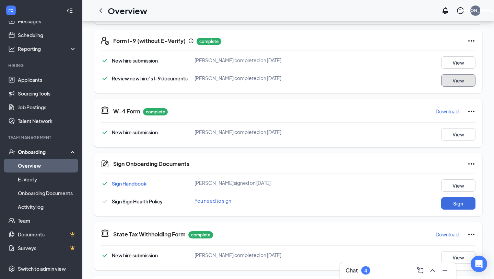
scroll to position [150, 0]
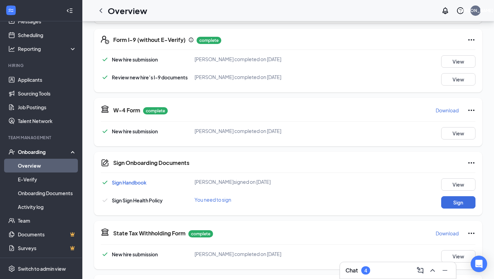
click at [454, 212] on div "Sign Onboarding Documents Sign Handbook Cynthia Chenault signed on Aug 25 View …" at bounding box center [288, 183] width 389 height 63
click at [453, 203] on button "Sign" at bounding box center [458, 202] width 34 height 12
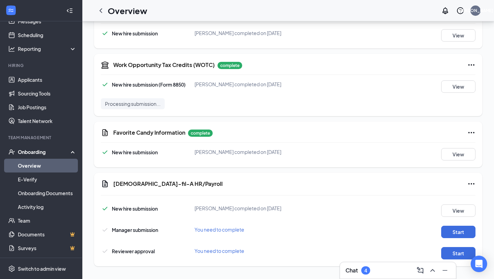
scroll to position [378, 0]
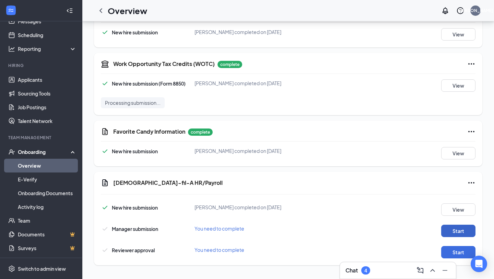
click at [461, 234] on button "Start" at bounding box center [458, 230] width 34 height 12
click at [457, 255] on button "Start" at bounding box center [458, 252] width 34 height 12
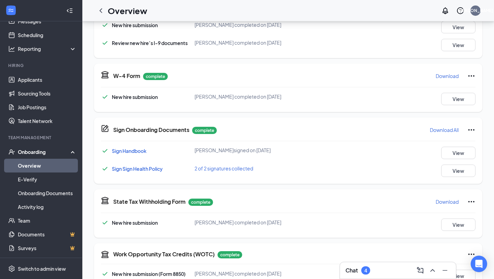
scroll to position [0, 0]
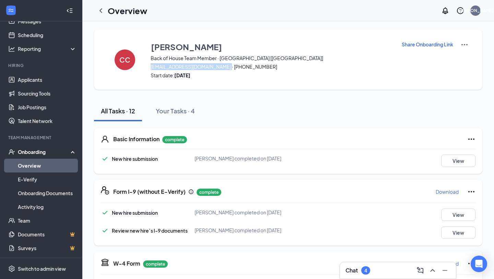
drag, startPoint x: 150, startPoint y: 65, endPoint x: 227, endPoint y: 68, distance: 77.3
click at [227, 68] on div "CC Cynthia Chenault Back of House Team Member · Danville [KY] cynthiagonzalez43…" at bounding box center [288, 60] width 389 height 60
copy span "cynthiagonzalez4300@gmail.com"
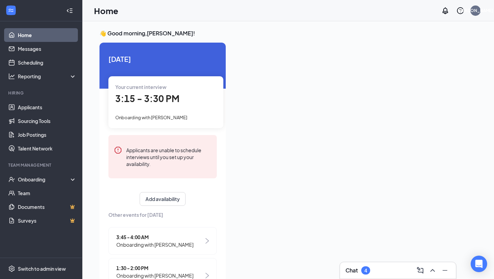
click at [92, 164] on div "👋 Good morning, Jessica Owens ! Today Your current interview 3:15 - 3:30 PM Onb…" at bounding box center [288, 157] width 412 height 272
click at [92, 188] on div "👋 Good morning, Jessica Owens ! Today Your current interview 3:15 - 3:30 PM Onb…" at bounding box center [288, 157] width 412 height 272
click at [47, 135] on link "Job Postings" at bounding box center [47, 135] width 59 height 14
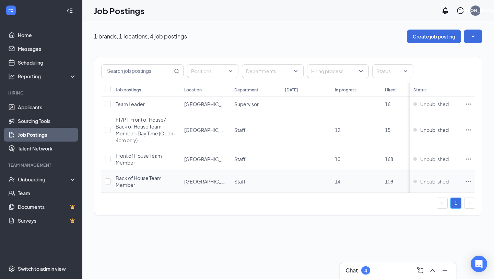
click at [147, 179] on span "Back of House Team Member" at bounding box center [139, 181] width 46 height 13
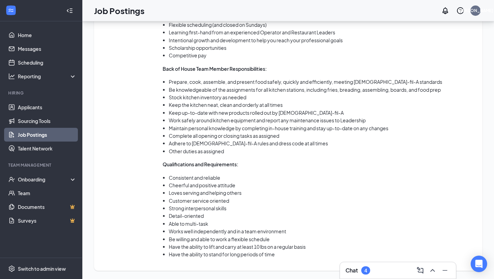
scroll to position [441, 0]
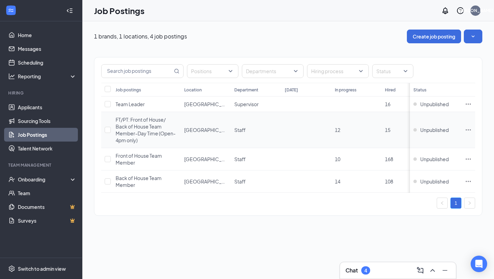
click at [193, 131] on span "[GEOGRAPHIC_DATA] [[GEOGRAPHIC_DATA]]" at bounding box center [236, 130] width 104 height 6
click at [151, 132] on span "FT/PT: Front of House/ Back of House Team Member-Day Time (Open-4pm only)" at bounding box center [146, 129] width 60 height 27
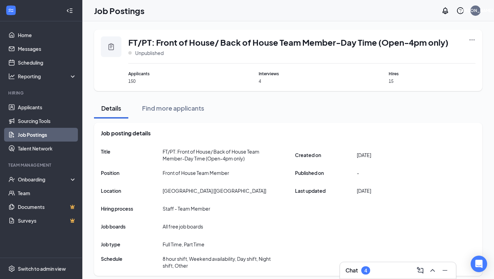
click at [46, 140] on link "Job Postings" at bounding box center [47, 135] width 59 height 14
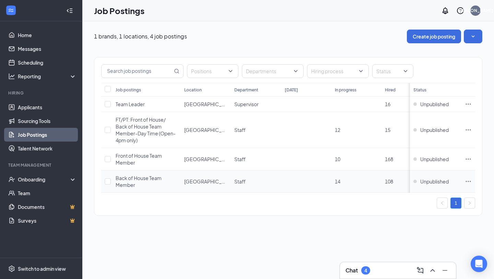
click at [141, 185] on div "Back of House Team Member" at bounding box center [147, 181] width 62 height 14
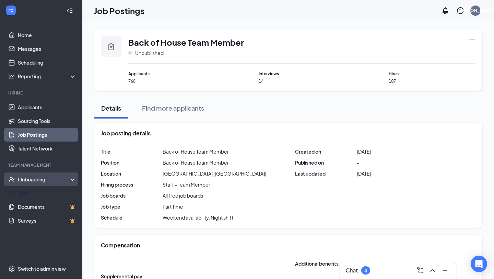
click at [36, 184] on div "Onboarding" at bounding box center [41, 179] width 82 height 14
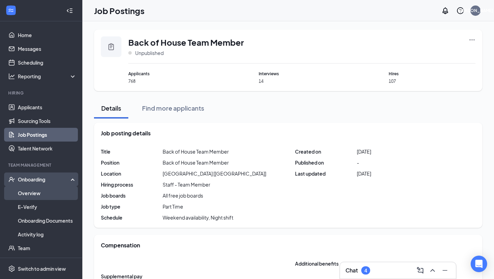
click at [32, 196] on link "Overview" at bounding box center [47, 193] width 59 height 14
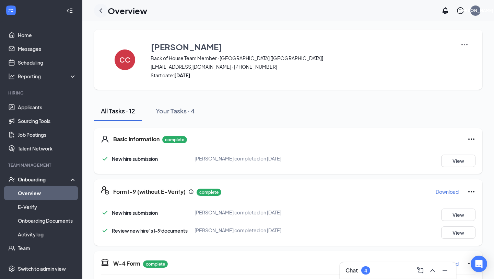
click at [104, 12] on icon "ChevronLeft" at bounding box center [101, 11] width 8 height 8
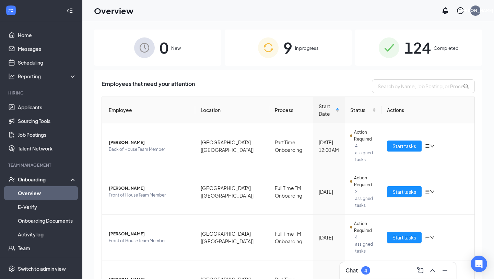
click at [354, 272] on h3 "Chat" at bounding box center [352, 270] width 12 height 8
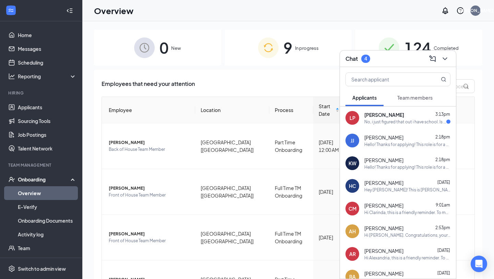
click at [381, 194] on div "HC Hannah Cooper Aug 25 Hey Hannah! This is Jessica at Chickfila. Will you be a…" at bounding box center [398, 185] width 116 height 23
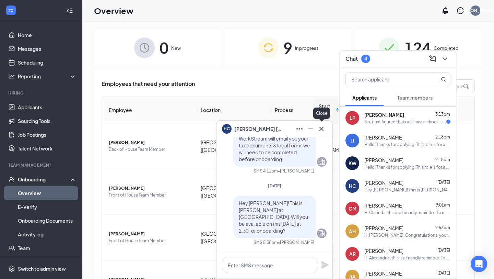
click at [317, 131] on button at bounding box center [321, 128] width 11 height 11
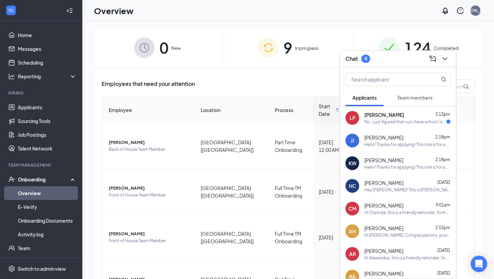
click at [370, 60] on div "4" at bounding box center [365, 59] width 9 height 8
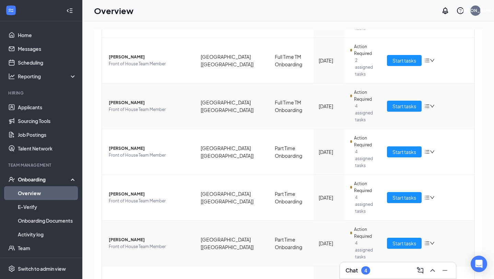
scroll to position [132, 0]
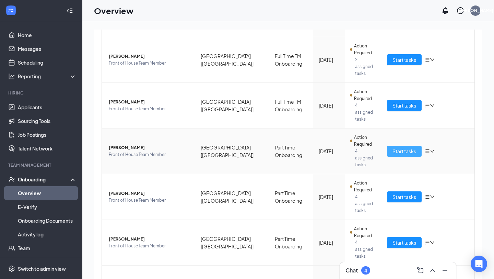
click at [395, 147] on span "Start tasks" at bounding box center [405, 151] width 24 height 8
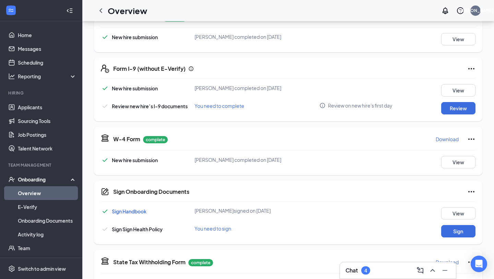
scroll to position [143, 0]
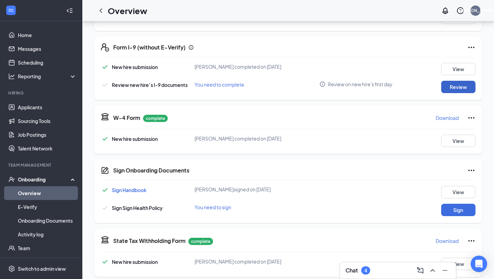
click at [452, 86] on button "Review" at bounding box center [458, 87] width 34 height 12
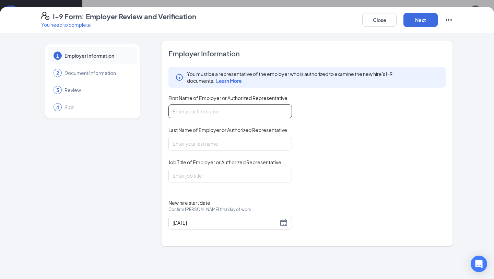
click at [179, 113] on input "First Name of Employer or Authorized Representative" at bounding box center [231, 111] width 124 height 14
type input "[PERSON_NAME]"
click at [195, 146] on input "Last Name of Employer or Authorized Representative" at bounding box center [231, 144] width 124 height 14
type input "[PERSON_NAME]"
click at [205, 172] on input "Job Title of Employer or Authorized Representative" at bounding box center [231, 176] width 124 height 14
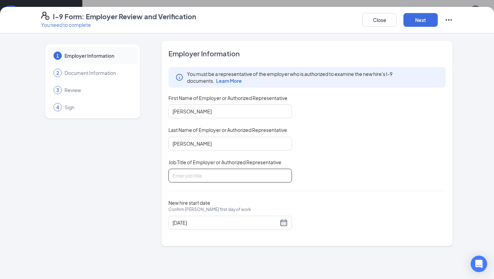
type input "Talent Manager"
click at [421, 22] on button "Next" at bounding box center [421, 20] width 34 height 14
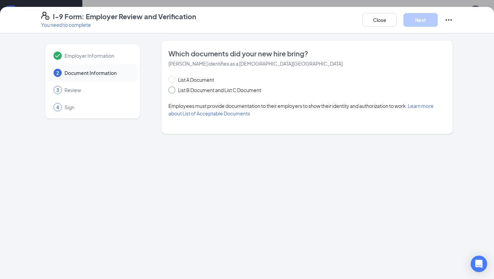
click at [223, 91] on span "List B Document and List C Document" at bounding box center [219, 90] width 89 height 8
click at [173, 91] on input "List B Document and List C Document" at bounding box center [171, 88] width 5 height 5
radio input "true"
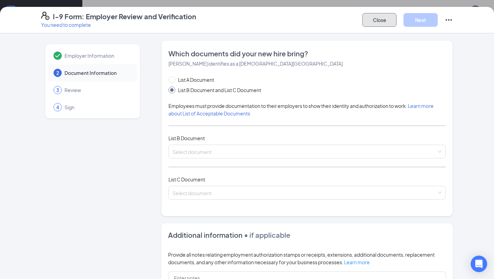
click at [362, 18] on button "Close" at bounding box center [379, 20] width 34 height 14
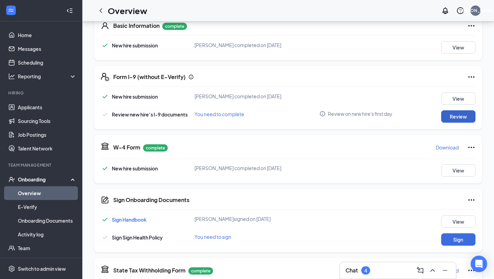
scroll to position [127, 0]
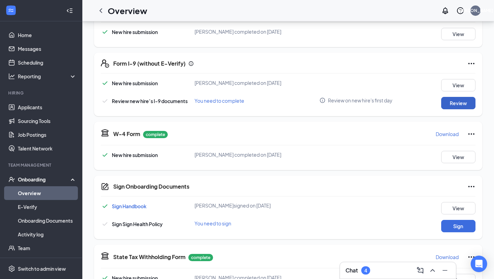
click at [446, 108] on button "Review" at bounding box center [458, 103] width 34 height 12
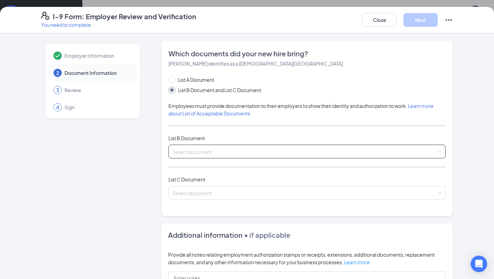
click at [245, 153] on input "search" at bounding box center [305, 150] width 264 height 10
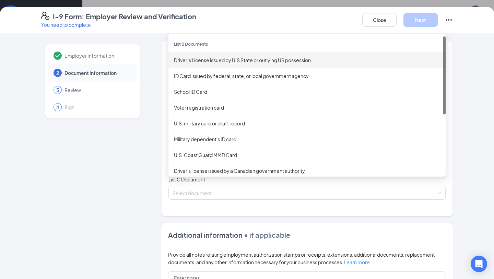
click at [198, 67] on div "Driver’s License issued by U.S State or outlying US possession" at bounding box center [307, 60] width 277 height 16
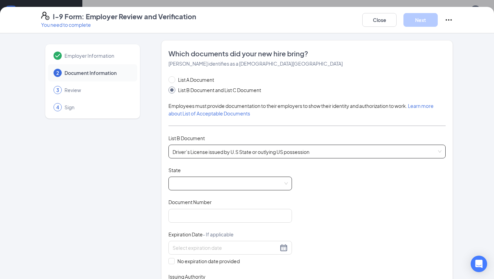
click at [191, 176] on div at bounding box center [231, 183] width 124 height 14
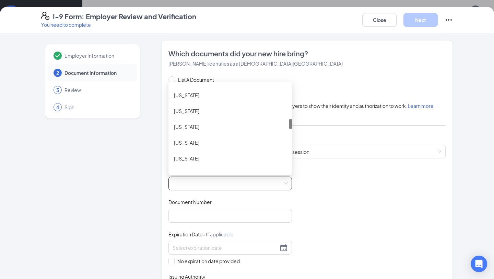
scroll to position [288, 0]
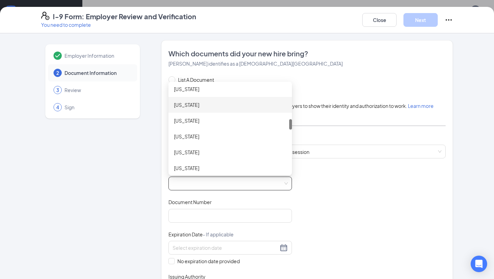
click at [187, 105] on div "[US_STATE]" at bounding box center [230, 105] width 113 height 8
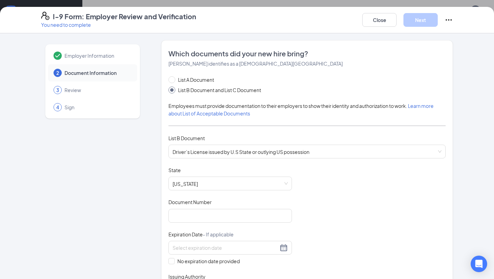
click at [343, 194] on div "Document Title Driver’s License issued by U.S State or outlying US possession S…" at bounding box center [307, 231] width 277 height 130
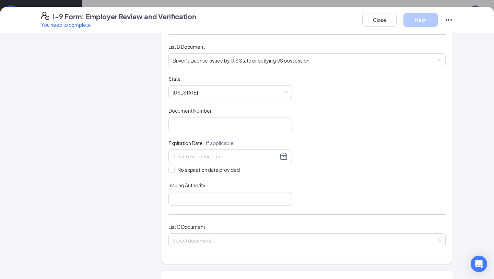
scroll to position [94, 0]
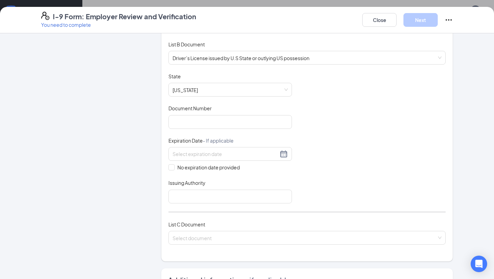
click at [217, 130] on div "Document Title Driver’s License issued by U.S State or outlying US possession S…" at bounding box center [307, 138] width 277 height 130
click at [213, 124] on input "Document Number" at bounding box center [231, 122] width 124 height 14
click at [184, 122] on input "C24-984751" at bounding box center [231, 122] width 124 height 14
type input "C24984751"
click at [325, 142] on div "Document Title Driver’s License issued by U.S State or outlying US possession S…" at bounding box center [307, 138] width 277 height 130
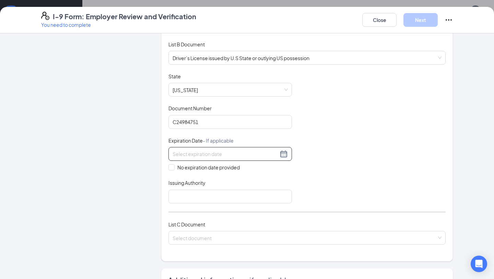
click at [283, 152] on div at bounding box center [230, 154] width 115 height 8
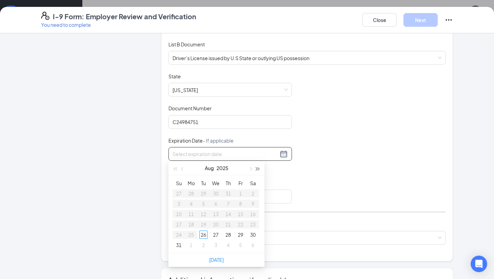
click at [261, 170] on button "button" at bounding box center [258, 168] width 8 height 14
type input "08/06/2027"
type input "08/07/2027"
click at [249, 172] on button "button" at bounding box center [250, 168] width 8 height 14
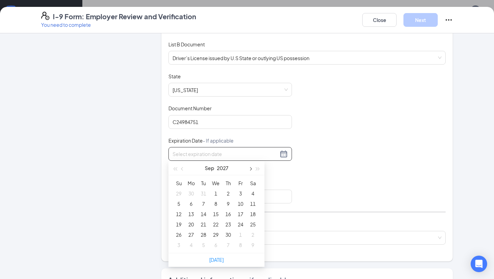
click at [249, 172] on button "button" at bounding box center [250, 168] width 8 height 14
type input "12/04/2027"
type input "12/20/2027"
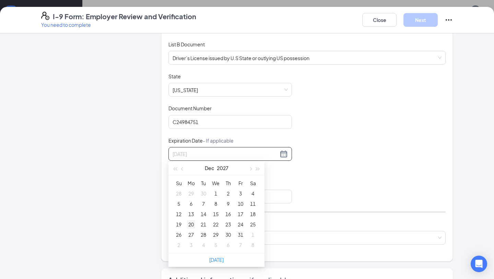
click at [189, 225] on div "20" at bounding box center [191, 224] width 8 height 8
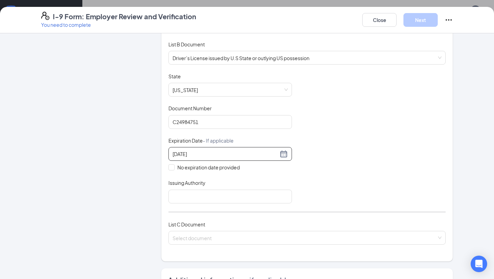
click at [304, 196] on div "Document Title Driver’s License issued by U.S State or outlying US possession S…" at bounding box center [307, 138] width 277 height 130
click at [335, 160] on div "Document Title Driver’s License issued by U.S State or outlying US possession S…" at bounding box center [307, 138] width 277 height 130
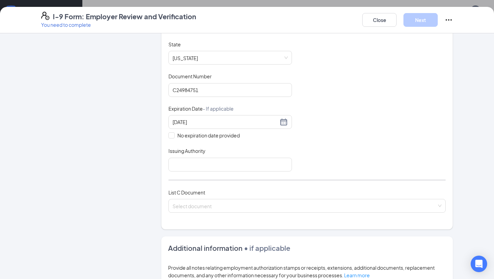
scroll to position [145, 0]
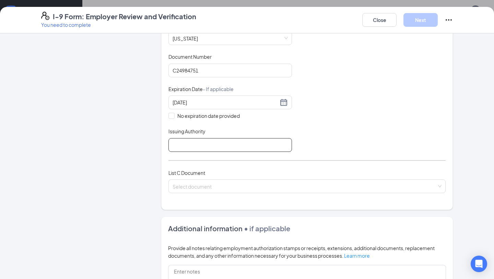
click at [267, 143] on input "Issuing Authority" at bounding box center [231, 145] width 124 height 14
type input "[US_STATE]"
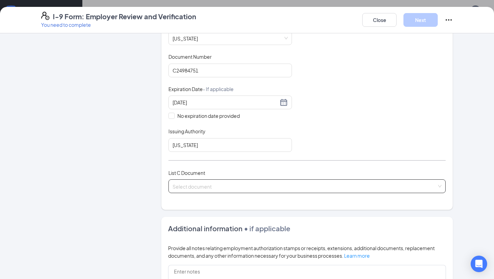
click at [288, 183] on input "search" at bounding box center [305, 185] width 264 height 10
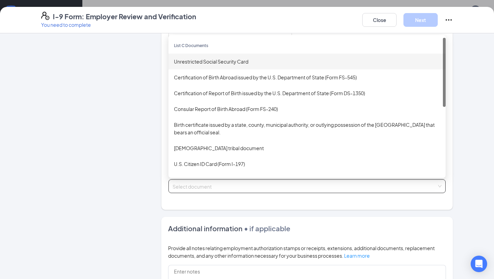
click at [250, 66] on div "Unrestricted Social Security Card" at bounding box center [307, 62] width 277 height 16
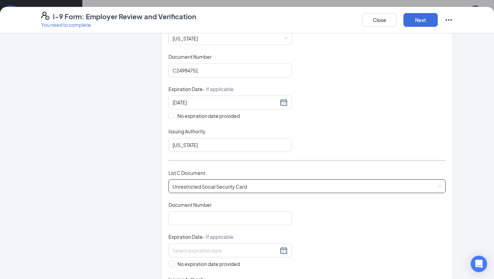
click at [323, 224] on div "Document Title Unrestricted Social Security Card Document Number Expiration Dat…" at bounding box center [307, 250] width 277 height 98
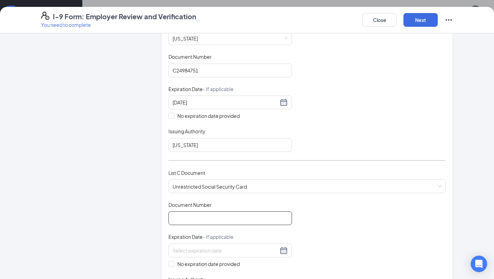
click at [257, 213] on input "Document Number" at bounding box center [231, 218] width 124 height 14
type input "407697178"
click at [330, 218] on div "Document Title Unrestricted Social Security Card Document Number 407697178 Expi…" at bounding box center [307, 250] width 277 height 98
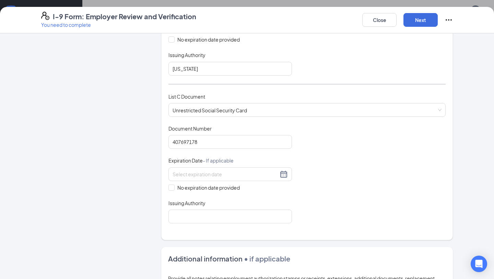
scroll to position [222, 0]
click at [210, 212] on input "Issuing Authority" at bounding box center [231, 216] width 124 height 14
type input "[GEOGRAPHIC_DATA]"
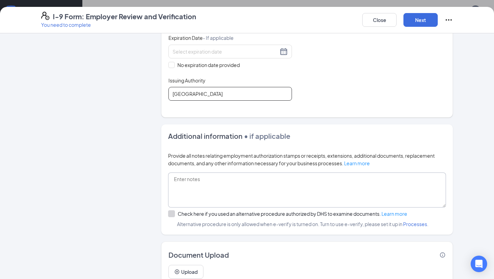
scroll to position [346, 0]
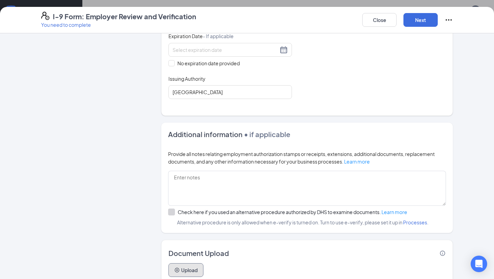
click at [196, 267] on button "Upload" at bounding box center [186, 270] width 35 height 14
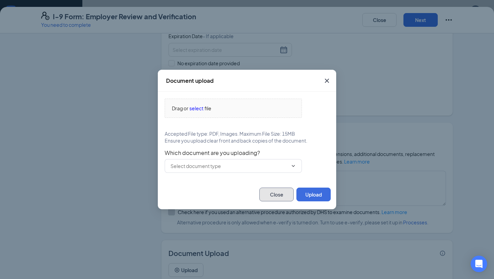
click at [268, 187] on button "Close" at bounding box center [276, 194] width 34 height 14
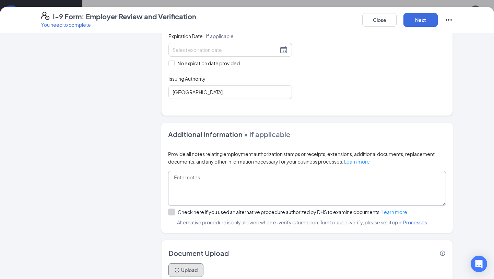
scroll to position [370, 0]
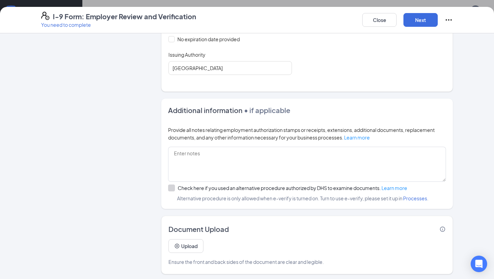
click at [414, 23] on button "Next" at bounding box center [421, 20] width 34 height 14
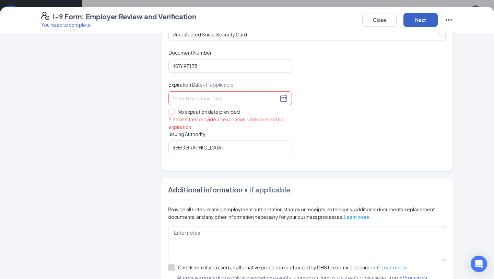
scroll to position [293, 0]
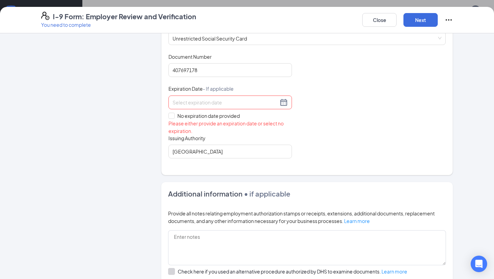
click at [174, 119] on div "Please either provide an expiration date or select no expiration." at bounding box center [231, 126] width 124 height 15
click at [174, 116] on span at bounding box center [172, 116] width 6 height 6
click at [173, 116] on input "No expiration date provided" at bounding box center [171, 115] width 5 height 5
checkbox input "true"
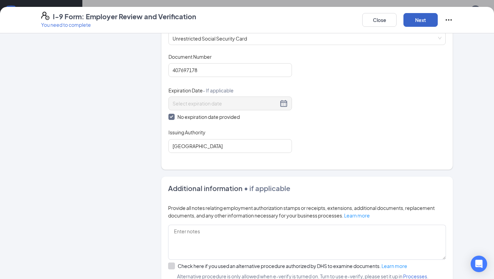
click at [413, 19] on button "Next" at bounding box center [421, 20] width 34 height 14
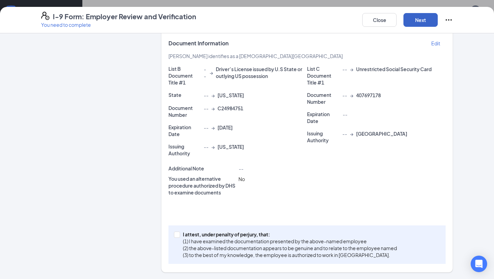
scroll to position [319, 0]
click at [222, 247] on p "(2) the above-listed documentation appears to be genuine and to relate to the e…" at bounding box center [290, 247] width 214 height 7
click at [179, 236] on input "I attest, under penalty of [PERSON_NAME], that: (1) I have examined the documen…" at bounding box center [176, 233] width 5 height 5
checkbox input "true"
click at [423, 23] on button "Next" at bounding box center [421, 20] width 34 height 14
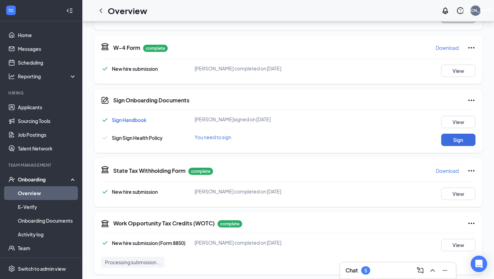
scroll to position [206, 0]
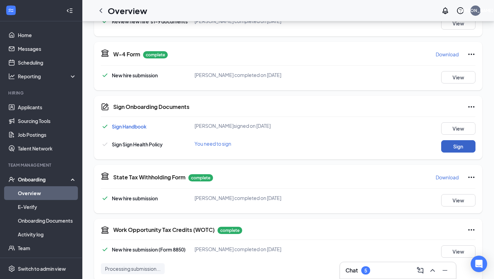
click at [460, 146] on button "Sign" at bounding box center [458, 146] width 34 height 12
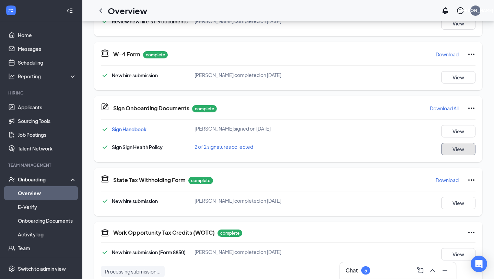
scroll to position [375, 0]
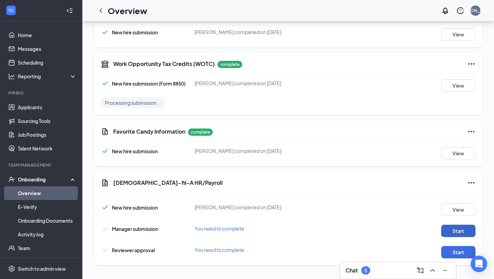
click at [453, 236] on button "Start" at bounding box center [458, 230] width 34 height 12
click at [446, 256] on button "Start" at bounding box center [458, 252] width 34 height 12
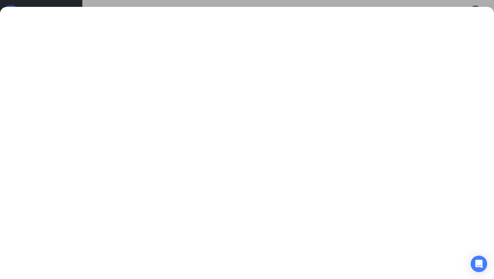
click at [23, 3] on div at bounding box center [247, 139] width 494 height 279
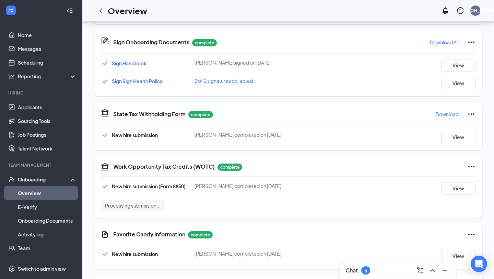
scroll to position [378, 0]
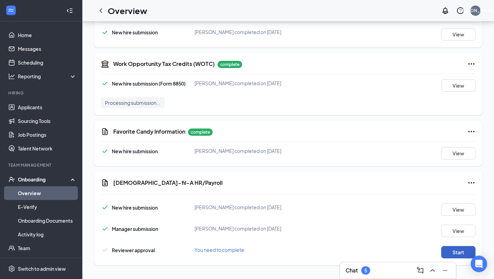
click at [446, 253] on button "Start" at bounding box center [458, 252] width 34 height 12
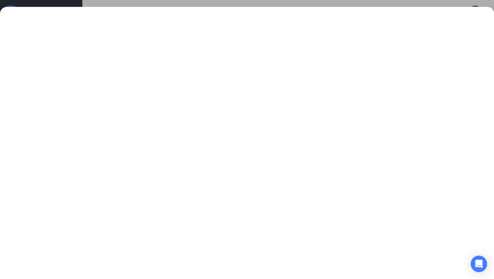
click at [31, 5] on div at bounding box center [247, 139] width 494 height 279
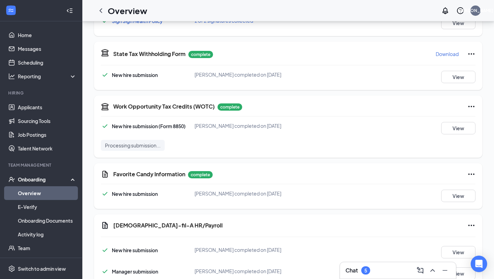
scroll to position [378, 0]
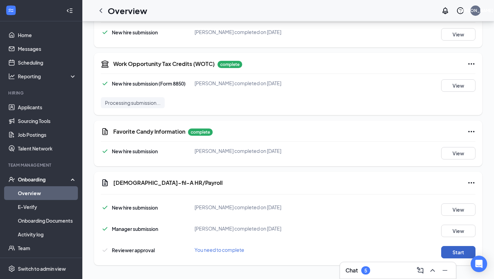
click at [444, 253] on button "Start" at bounding box center [458, 252] width 34 height 12
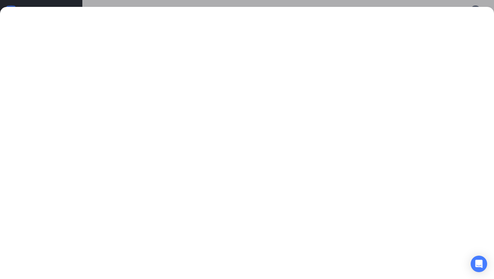
click at [99, 4] on div at bounding box center [247, 139] width 494 height 279
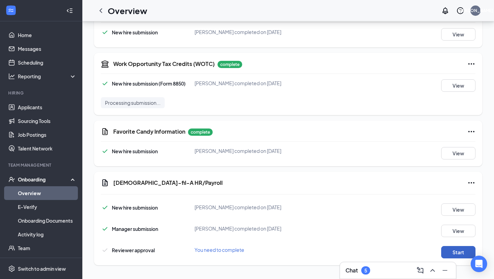
click at [446, 252] on button "Start" at bounding box center [458, 252] width 34 height 12
click at [446, 253] on button "Start" at bounding box center [458, 252] width 34 height 12
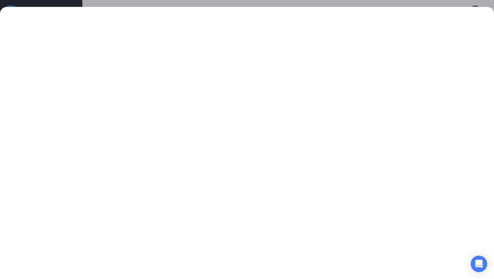
scroll to position [0, 0]
click at [105, 4] on div at bounding box center [247, 139] width 494 height 279
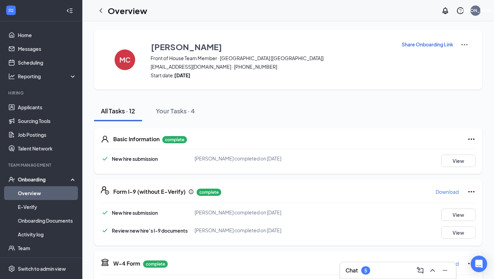
click at [384, 265] on div "Chat 5" at bounding box center [398, 270] width 105 height 11
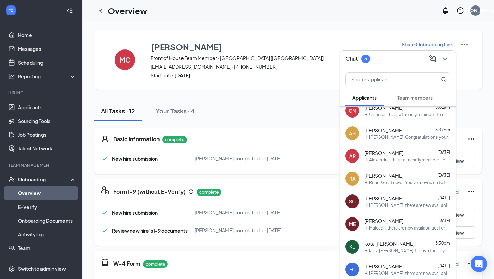
scroll to position [153, 0]
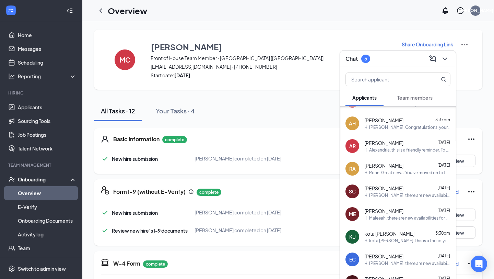
click at [401, 100] on div "Team members" at bounding box center [414, 97] width 35 height 7
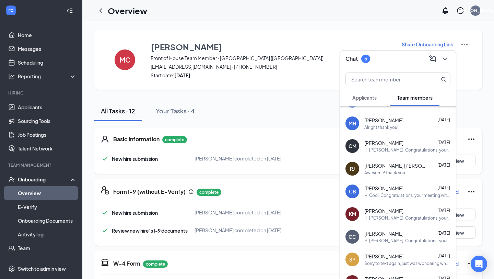
scroll to position [0, 0]
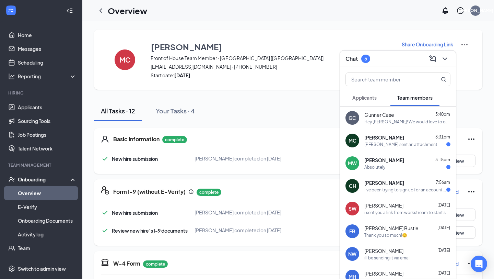
click at [382, 137] on span "[PERSON_NAME]" at bounding box center [385, 137] width 40 height 7
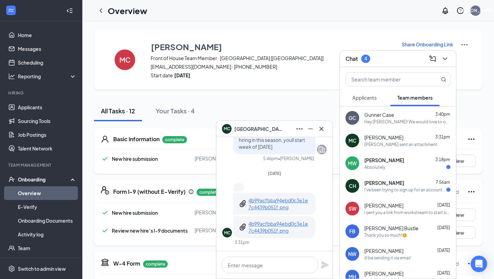
click at [257, 131] on span "Madison Carpenter" at bounding box center [258, 129] width 48 height 8
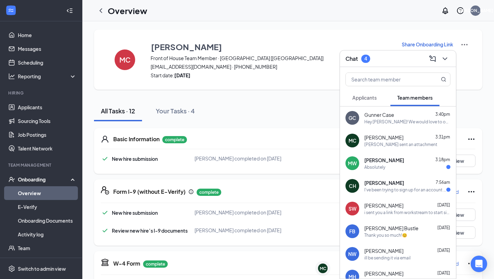
click at [361, 62] on div "Chat 4" at bounding box center [358, 59] width 25 height 8
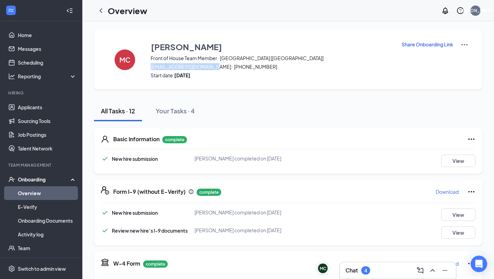
drag, startPoint x: 152, startPoint y: 67, endPoint x: 213, endPoint y: 65, distance: 61.5
click at [213, 65] on span "madisoncarr12@icloud.com · (859) 339-4764" at bounding box center [272, 66] width 242 height 7
copy span "madisoncarr12@icloud.com"
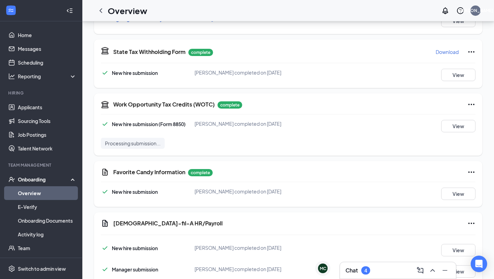
scroll to position [378, 0]
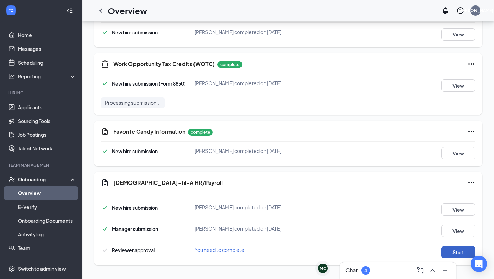
click at [466, 255] on button "Start" at bounding box center [458, 252] width 34 height 12
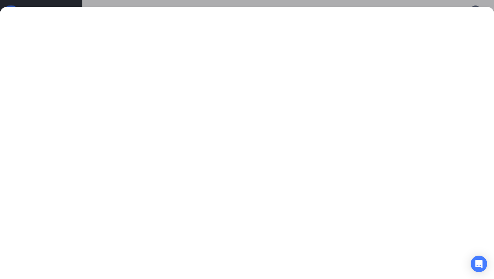
click at [339, 6] on div at bounding box center [247, 139] width 494 height 279
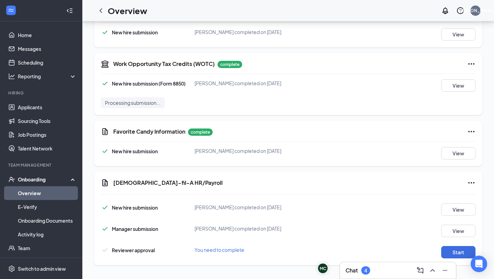
click at [53, 179] on div "Onboarding" at bounding box center [44, 179] width 53 height 7
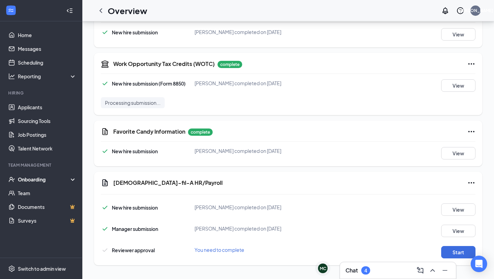
click at [53, 179] on div "Onboarding" at bounding box center [44, 179] width 53 height 7
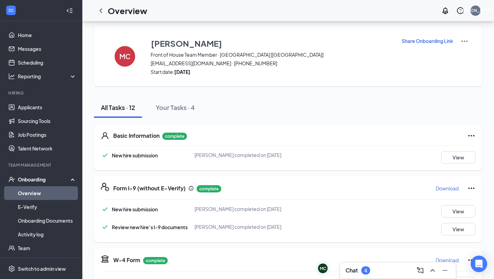
scroll to position [0, 0]
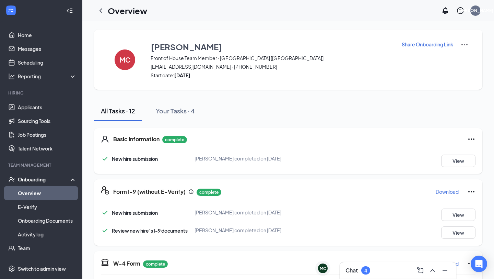
click at [34, 184] on div "Onboarding" at bounding box center [41, 179] width 82 height 14
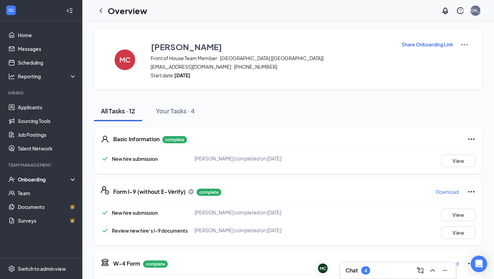
click at [36, 179] on div "Onboarding" at bounding box center [44, 179] width 53 height 7
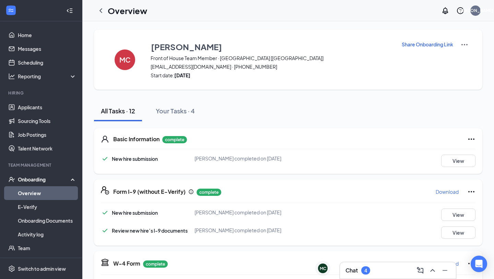
click at [36, 191] on link "Overview" at bounding box center [47, 193] width 59 height 14
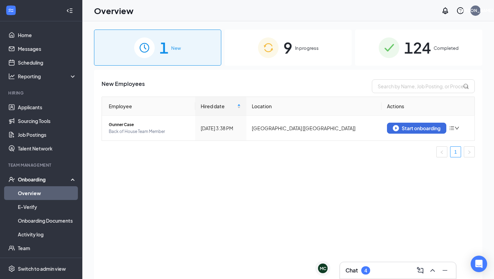
click at [291, 61] on div "9 In progress" at bounding box center [288, 48] width 127 height 36
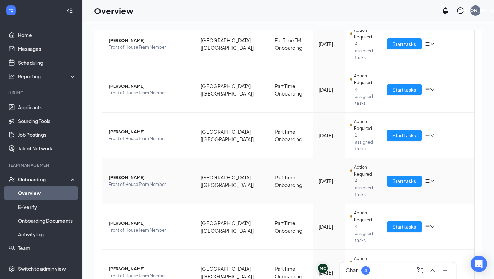
scroll to position [210, 0]
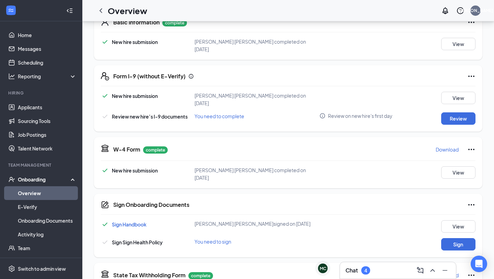
scroll to position [125, 0]
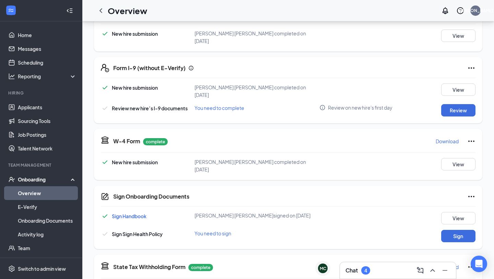
click at [452, 98] on div "New hire submission Noah Es Wetmore completed on Aug 25, 2025 View Review new h…" at bounding box center [288, 99] width 375 height 33
click at [448, 104] on button "Review" at bounding box center [458, 110] width 34 height 12
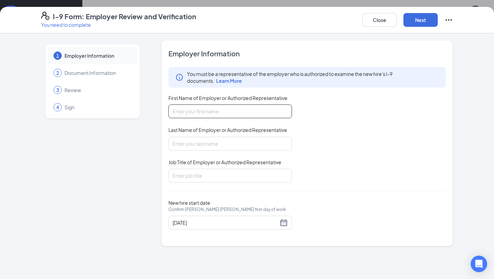
click at [287, 116] on input "First Name of Employer or Authorized Representative" at bounding box center [231, 111] width 124 height 14
type input "[PERSON_NAME]"
click at [229, 145] on input "Last Name of Employer or Authorized Representative" at bounding box center [231, 144] width 124 height 14
type input "[PERSON_NAME]"
click at [207, 181] on input "Job Title of Employer or Authorized Representative" at bounding box center [231, 176] width 124 height 14
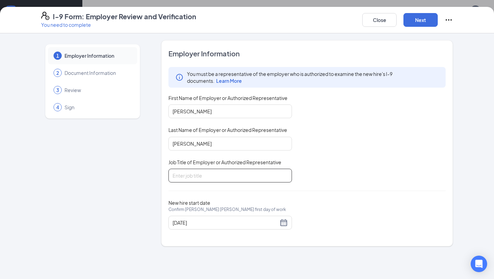
type input "Talent Manager"
click at [322, 205] on div "New hire start date Confirm Noah Es Wetmore's first day of work 09/08/2025" at bounding box center [307, 214] width 277 height 30
click at [374, 200] on div "New hire start date Confirm Noah Es Wetmore's first day of work 09/08/2025" at bounding box center [307, 214] width 277 height 30
click at [415, 26] on button "Next" at bounding box center [421, 20] width 34 height 14
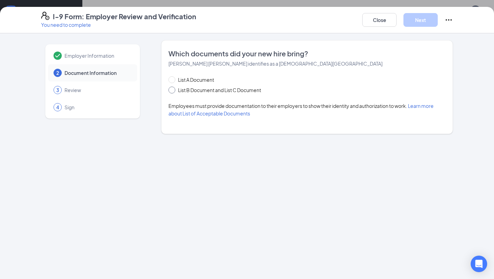
click at [207, 91] on span "List B Document and List C Document" at bounding box center [219, 90] width 89 height 8
click at [173, 91] on input "List B Document and List C Document" at bounding box center [171, 88] width 5 height 5
radio input "true"
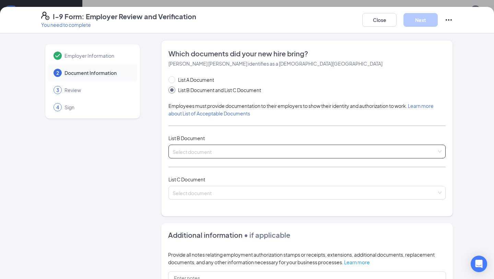
click at [201, 152] on div "Select document" at bounding box center [307, 152] width 277 height 14
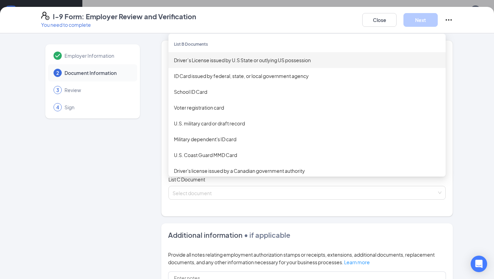
click at [192, 64] on div "Driver’s License issued by U.S State or outlying US possession" at bounding box center [307, 60] width 277 height 16
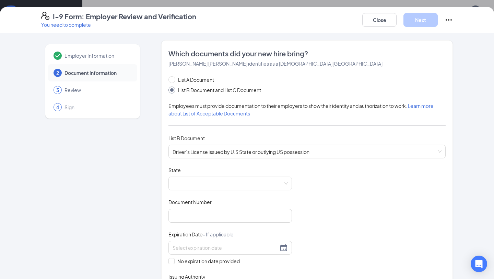
click at [205, 166] on div "State" at bounding box center [231, 171] width 124 height 10
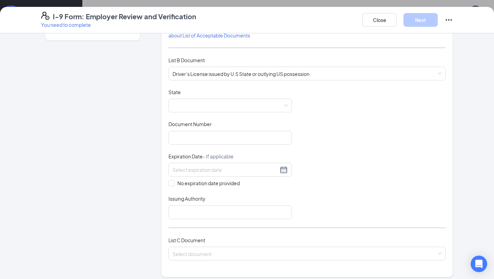
scroll to position [78, 0]
click at [175, 103] on span at bounding box center [230, 105] width 115 height 13
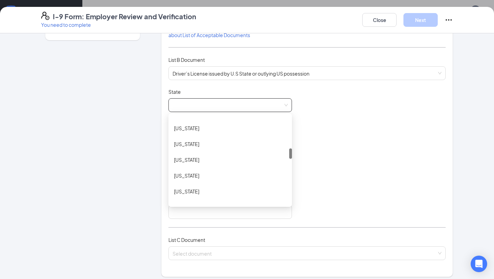
scroll to position [265, 0]
click at [208, 160] on div "[US_STATE]" at bounding box center [230, 159] width 113 height 8
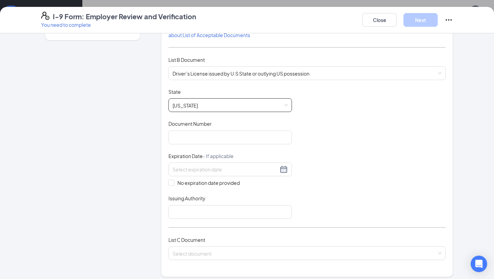
click at [328, 145] on div "Document Title Driver’s License issued by U.S State or outlying US possession S…" at bounding box center [307, 153] width 277 height 130
click at [241, 141] on input "Document Number" at bounding box center [231, 137] width 124 height 14
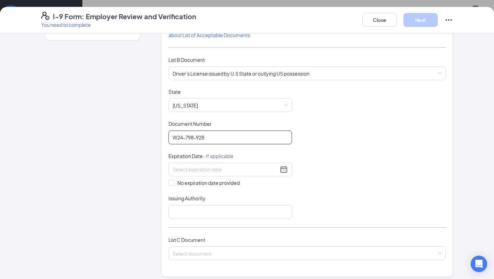
type input "W24-798-928"
click at [358, 161] on div "Document Title Driver’s License issued by U.S State or outlying US possession S…" at bounding box center [307, 153] width 277 height 130
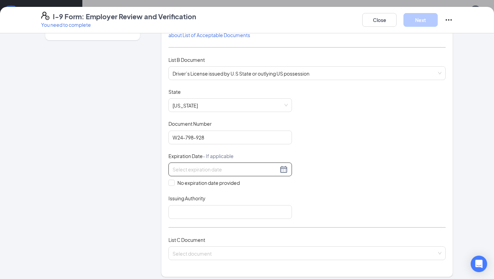
click at [282, 169] on div at bounding box center [230, 169] width 115 height 8
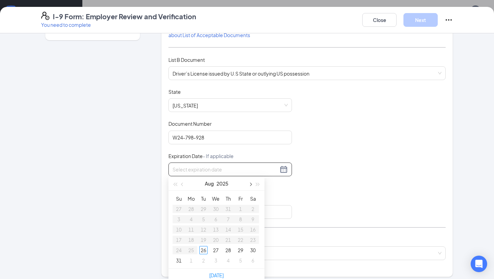
click at [253, 183] on button "button" at bounding box center [250, 183] width 8 height 14
click at [257, 184] on span "button" at bounding box center [257, 184] width 3 height 3
type input "09/19/2027"
click at [183, 237] on td "19" at bounding box center [179, 239] width 12 height 10
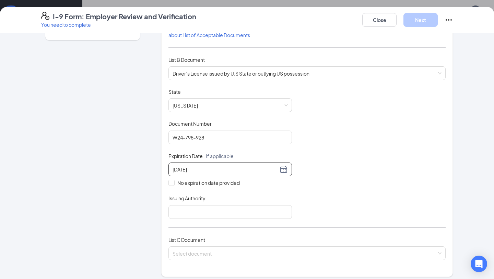
click at [346, 188] on div "Document Title Driver’s License issued by U.S State or outlying US possession S…" at bounding box center [307, 153] width 277 height 130
click at [256, 217] on div "List A Document List B Document and List C Document Employees must provide docu…" at bounding box center [307, 133] width 277 height 270
click at [240, 212] on input "Issuing Authority" at bounding box center [231, 212] width 124 height 14
type input "[US_STATE]"
click at [264, 201] on div "Issuing Authority" at bounding box center [231, 200] width 124 height 10
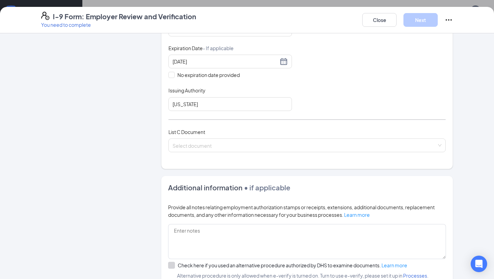
scroll to position [186, 0]
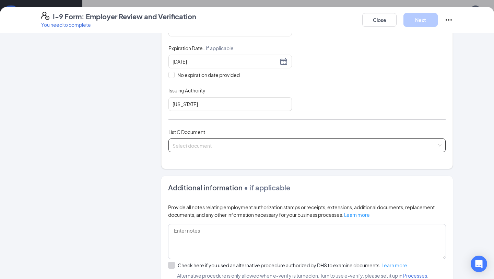
click at [323, 143] on input "search" at bounding box center [305, 144] width 264 height 10
click at [305, 102] on div "Document Title Driver’s License issued by U.S State or outlying US possession S…" at bounding box center [307, 45] width 277 height 130
click at [284, 141] on input "search" at bounding box center [305, 144] width 264 height 10
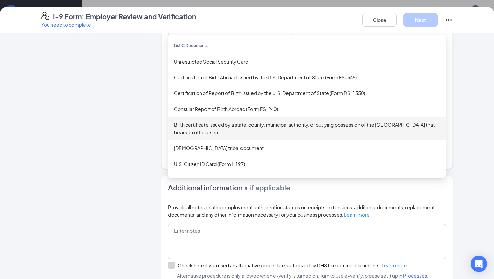
click at [142, 160] on div "Employer Information 2 Document Information 3 Review 4 Sign" at bounding box center [92, 102] width 103 height 497
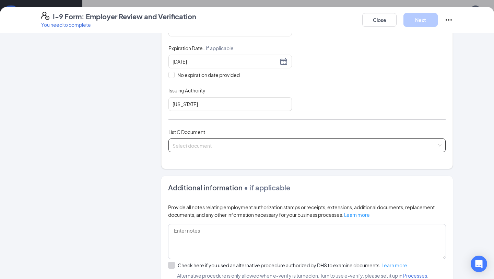
click at [193, 145] on input "search" at bounding box center [305, 144] width 264 height 10
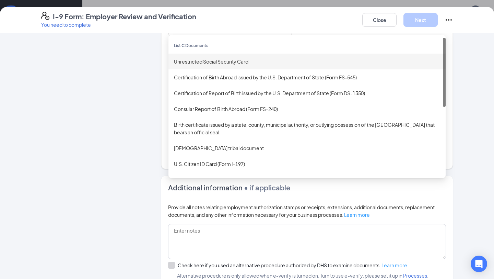
click at [201, 65] on div "Unrestricted Social Security Card" at bounding box center [307, 62] width 277 height 16
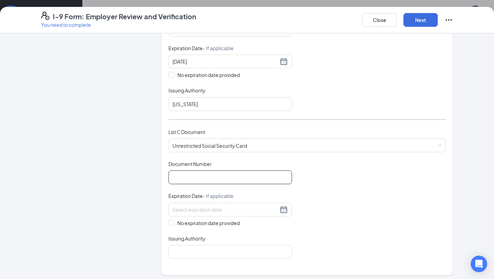
click at [198, 176] on input "Document Number" at bounding box center [231, 177] width 124 height 14
click at [318, 176] on div "Document Title Unrestricted Social Security Card Document Number Expiration Dat…" at bounding box center [307, 209] width 277 height 98
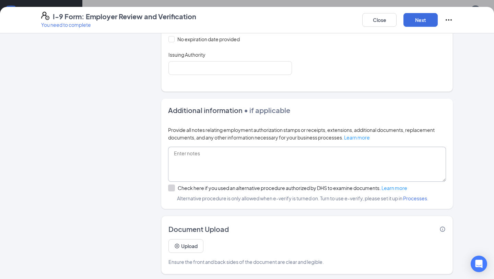
scroll to position [372, 0]
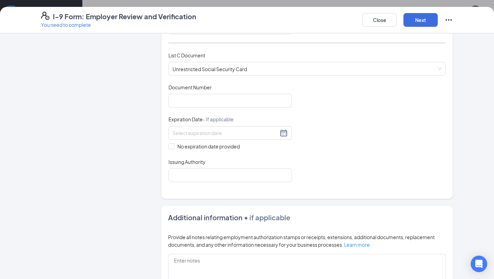
scroll to position [265, 0]
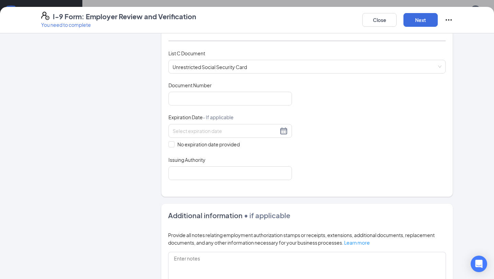
click at [241, 116] on div "Expiration Date - If applicable" at bounding box center [231, 119] width 124 height 10
click at [237, 103] on input "Document Number" at bounding box center [231, 99] width 124 height 14
type input "406675317"
click at [332, 107] on div "Document Title Unrestricted Social Security Card Document Number 406675317 Expi…" at bounding box center [307, 131] width 277 height 98
click at [229, 145] on span "No expiration date provided" at bounding box center [209, 144] width 68 height 8
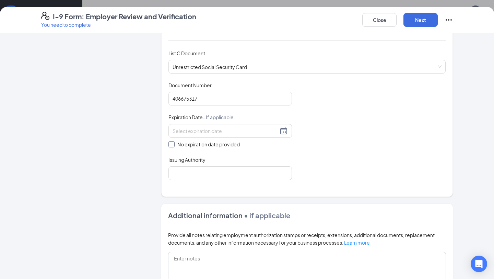
click at [173, 145] on input "No expiration date provided" at bounding box center [171, 143] width 5 height 5
checkbox input "true"
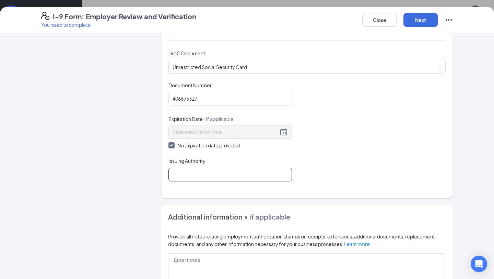
click at [241, 171] on input "Issuing Authority" at bounding box center [231, 174] width 124 height 14
type input "[GEOGRAPHIC_DATA]"
click at [290, 164] on div "Issuing Authority" at bounding box center [231, 162] width 124 height 10
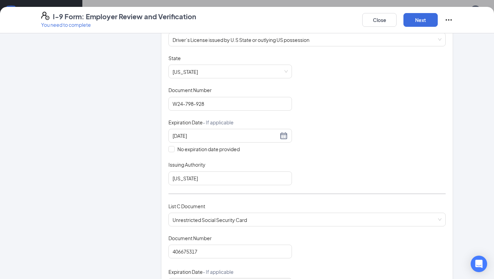
scroll to position [116, 0]
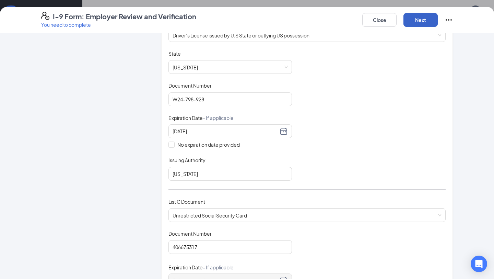
click at [415, 13] on button "Next" at bounding box center [421, 20] width 34 height 14
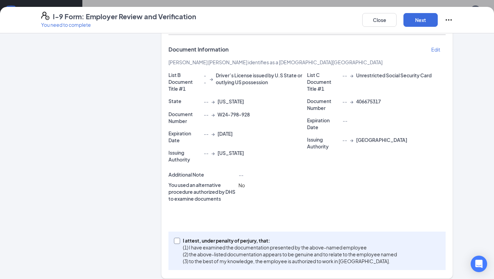
click at [311, 259] on p "(3) to the best of my knowledge, the employee is authorized to work in [GEOGRAP…" at bounding box center [290, 260] width 214 height 7
click at [179, 242] on input "I attest, under penalty of [PERSON_NAME], that: (1) I have examined the documen…" at bounding box center [176, 240] width 5 height 5
checkbox input "true"
click at [422, 20] on button "Next" at bounding box center [421, 20] width 34 height 14
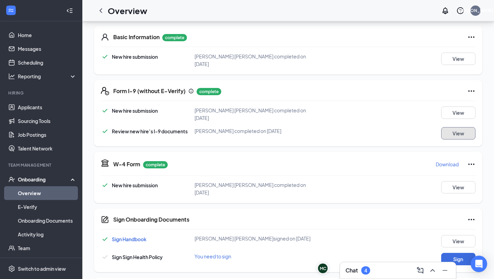
scroll to position [219, 0]
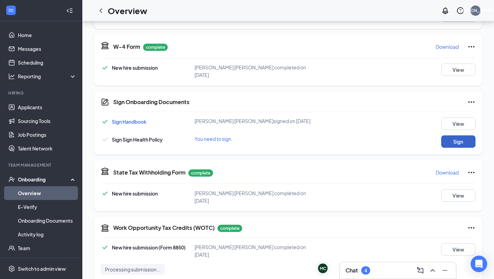
click at [450, 135] on button "Sign" at bounding box center [458, 141] width 34 height 12
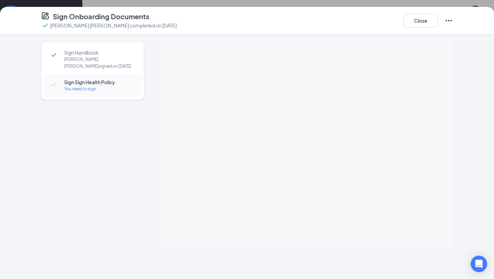
scroll to position [222, 0]
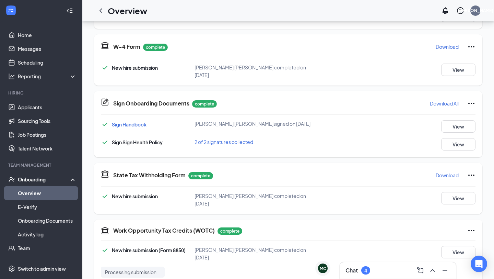
click at [452, 153] on div "Basic Information complete New hire submission Noah Es Wetmore completed on Aug…" at bounding box center [288, 172] width 389 height 546
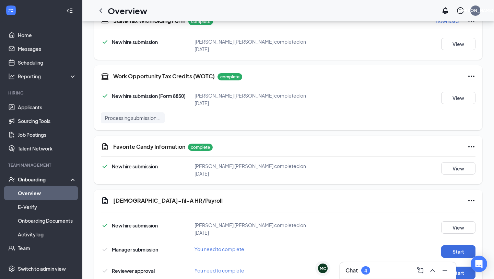
scroll to position [378, 0]
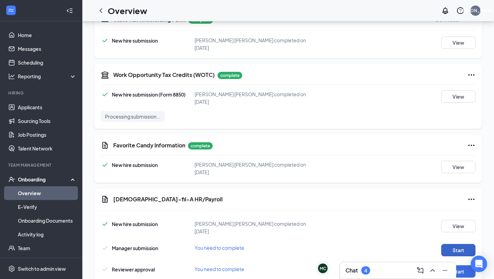
click at [455, 244] on button "Start" at bounding box center [458, 250] width 34 height 12
click at [450, 265] on button "Start" at bounding box center [458, 271] width 34 height 12
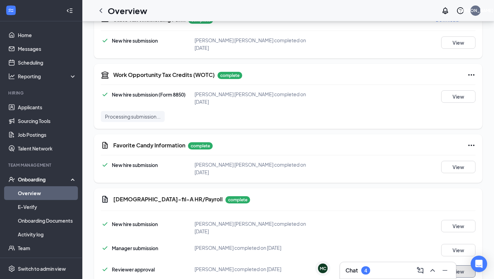
scroll to position [0, 0]
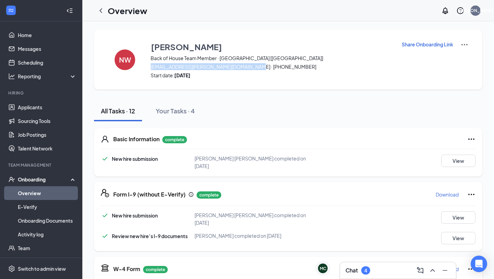
drag, startPoint x: 149, startPoint y: 67, endPoint x: 246, endPoint y: 67, distance: 97.5
click at [246, 67] on div "NW Noah Wetmore Back of House Team Member · Danville [KY] noah.wetmore@stu.danv…" at bounding box center [288, 60] width 389 height 60
copy span "noah.wetmore@stu.danville.kyschools.us"
click at [96, 10] on div at bounding box center [101, 11] width 14 height 14
click at [98, 10] on icon "ChevronLeft" at bounding box center [101, 11] width 8 height 8
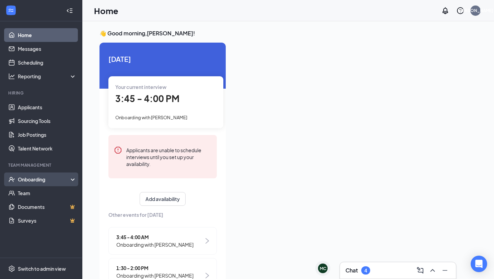
click at [68, 182] on div "Onboarding" at bounding box center [44, 179] width 53 height 7
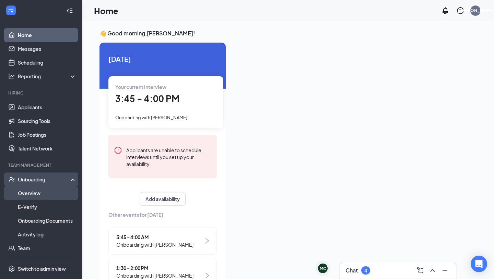
click at [52, 194] on link "Overview" at bounding box center [47, 193] width 59 height 14
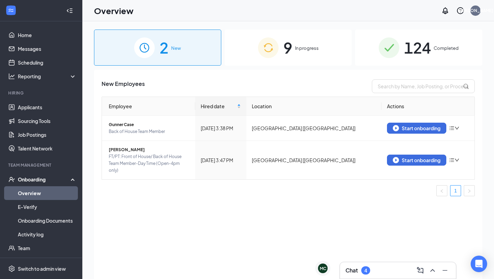
click at [264, 57] on img at bounding box center [268, 47] width 21 height 21
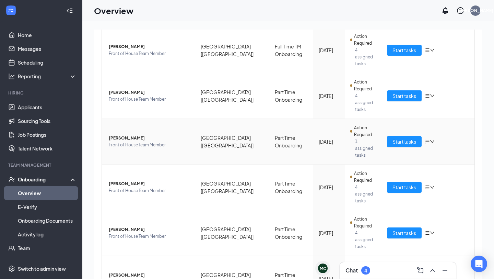
scroll to position [187, 0]
click at [398, 274] on span "Start tasks" at bounding box center [405, 278] width 24 height 8
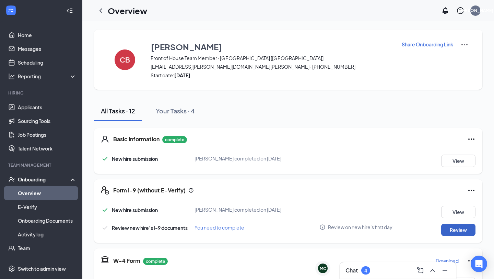
click at [450, 230] on button "Review" at bounding box center [458, 229] width 34 height 12
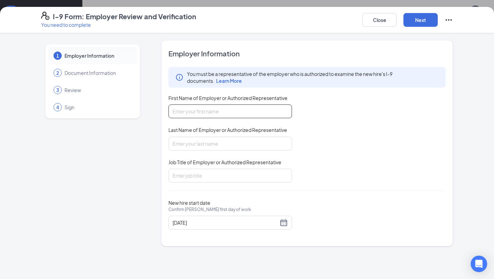
click at [256, 114] on input "First Name of Employer or Authorized Representative" at bounding box center [231, 111] width 124 height 14
click at [206, 117] on input "First Name of Employer or Authorized Representative" at bounding box center [231, 111] width 124 height 14
type input "[PERSON_NAME]"
click at [209, 148] on input "Last Name of Employer or Authorized Representative" at bounding box center [231, 144] width 124 height 14
type input "[PERSON_NAME]"
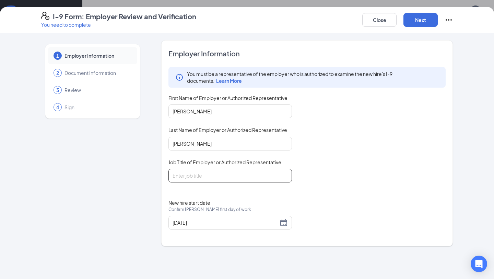
click at [208, 175] on input "Job Title of Employer or Authorized Representative" at bounding box center [231, 176] width 124 height 14
type input "Talent Manager"
click at [229, 198] on div "Employer Information You must be a representative of the employer who is author…" at bounding box center [307, 143] width 277 height 189
click at [415, 26] on button "Next" at bounding box center [421, 20] width 34 height 14
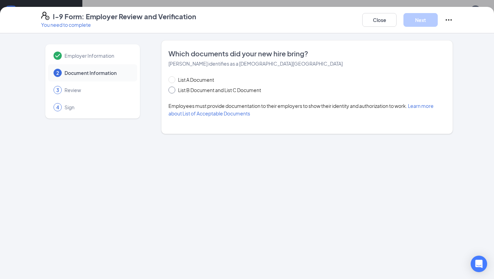
click at [186, 88] on span "List B Document and List C Document" at bounding box center [219, 90] width 89 height 8
click at [173, 88] on input "List B Document and List C Document" at bounding box center [171, 88] width 5 height 5
radio input "true"
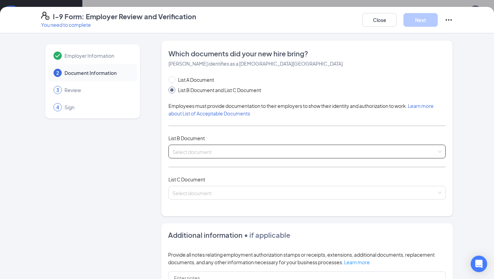
click at [190, 149] on input "search" at bounding box center [305, 150] width 264 height 10
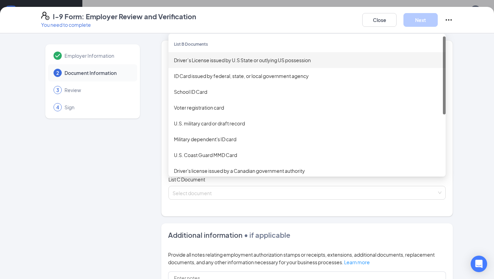
click at [192, 66] on div "Driver’s License issued by U.S State or outlying US possession" at bounding box center [307, 60] width 277 height 16
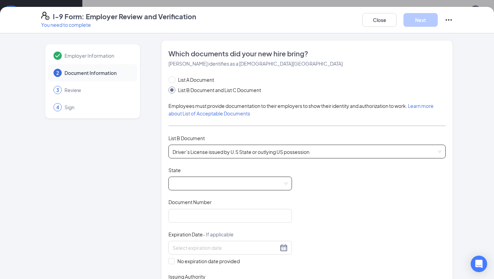
click at [192, 179] on span at bounding box center [230, 183] width 115 height 13
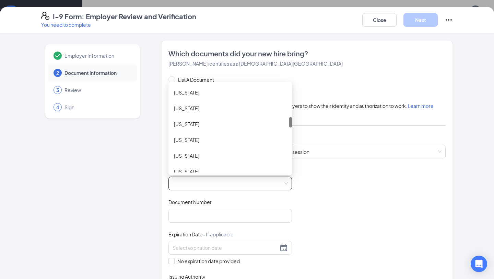
scroll to position [269, 0]
click at [177, 127] on div "[US_STATE]" at bounding box center [231, 123] width 124 height 16
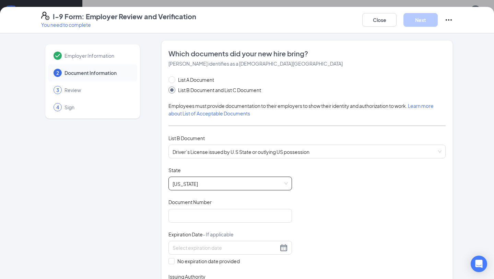
click at [337, 186] on div "Document Title Driver’s License issued by U.S State or outlying US possession S…" at bounding box center [307, 231] width 277 height 130
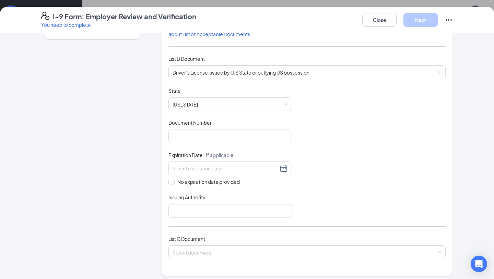
scroll to position [90, 0]
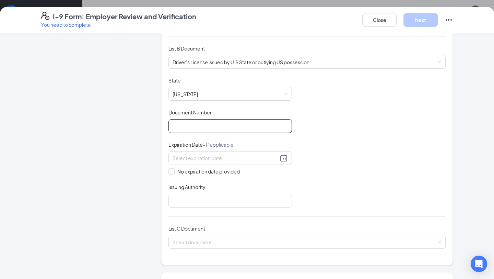
click at [233, 123] on input "Document Number" at bounding box center [231, 126] width 124 height 14
type input "B22-584-625"
click at [284, 160] on div at bounding box center [230, 158] width 115 height 8
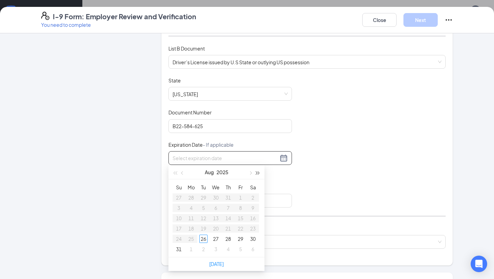
click at [259, 172] on button "button" at bounding box center [258, 172] width 8 height 14
click at [259, 172] on span "button" at bounding box center [257, 172] width 3 height 3
click at [184, 175] on button "button" at bounding box center [183, 172] width 8 height 14
click at [256, 173] on span "button" at bounding box center [257, 172] width 3 height 3
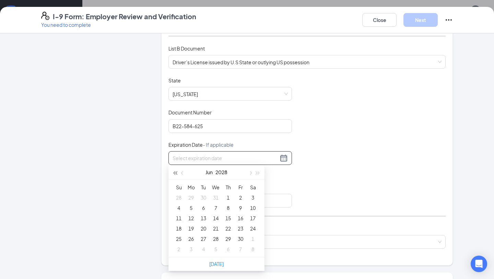
click at [174, 175] on button "button" at bounding box center [175, 172] width 8 height 14
click at [185, 175] on button "button" at bounding box center [183, 172] width 8 height 14
type input "[DATE]"
click at [252, 166] on button "button" at bounding box center [250, 172] width 8 height 14
type input "[DATE]"
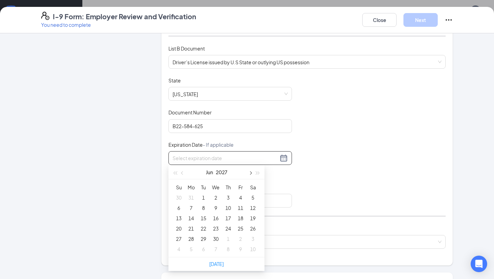
click at [249, 175] on button "button" at bounding box center [250, 172] width 8 height 14
type input "[DATE]"
click at [176, 172] on span "button" at bounding box center [174, 172] width 3 height 3
click at [250, 172] on span "button" at bounding box center [250, 172] width 3 height 3
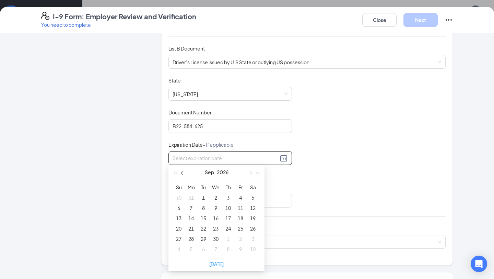
click at [183, 172] on span "button" at bounding box center [182, 172] width 3 height 3
type input "[DATE]"
click at [190, 207] on div "3" at bounding box center [191, 208] width 8 height 8
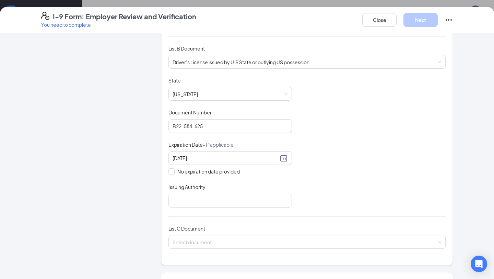
click at [322, 188] on div "Document Title Driver’s License issued by U.S State or outlying US possession S…" at bounding box center [307, 142] width 277 height 130
click at [258, 198] on input "Issuing Authority" at bounding box center [231, 201] width 124 height 14
type input "[US_STATE]"
click at [301, 195] on div "Document Title Driver’s License issued by U.S State or outlying US possession S…" at bounding box center [307, 142] width 277 height 130
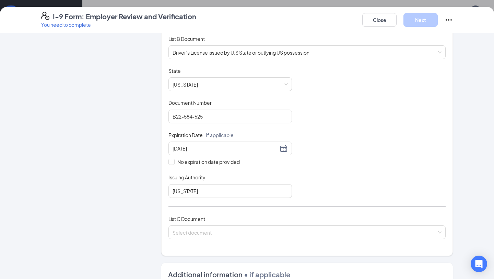
scroll to position [199, 0]
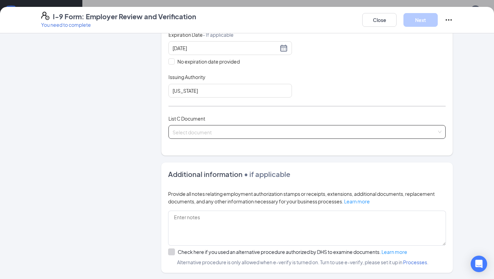
click at [207, 131] on input "search" at bounding box center [305, 130] width 264 height 10
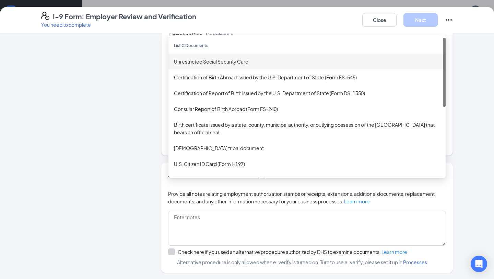
click at [200, 62] on div "Unrestricted Social Security Card" at bounding box center [307, 62] width 266 height 8
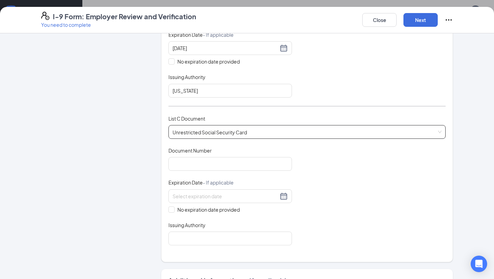
click at [338, 171] on div "Document Title Unrestricted Social Security Card Document Number Expiration Dat…" at bounding box center [307, 196] width 277 height 98
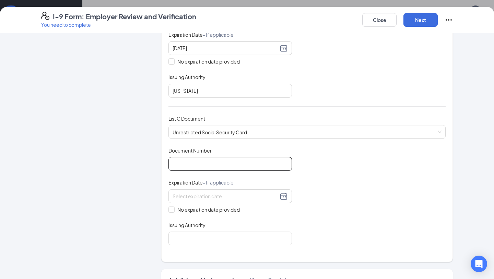
click at [252, 163] on input "Document Number" at bounding box center [231, 164] width 124 height 14
type input "754872174"
click at [390, 191] on div "Document Title Unrestricted Social Security Card Document Number 754872174 Expi…" at bounding box center [307, 196] width 277 height 98
click at [229, 206] on span "No expiration date provided" at bounding box center [209, 210] width 68 height 8
click at [173, 206] on input "No expiration date provided" at bounding box center [171, 208] width 5 height 5
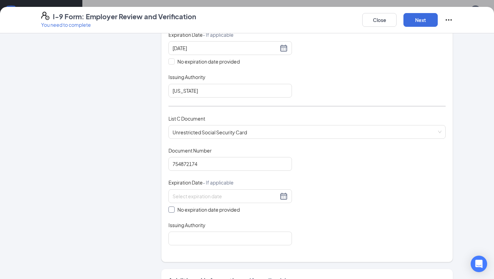
checkbox input "true"
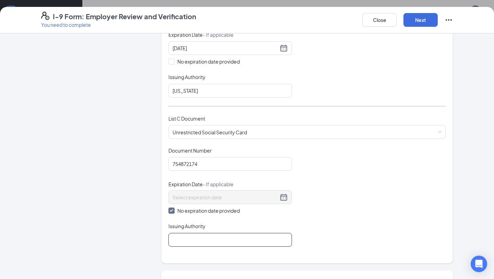
click at [214, 238] on input "Issuing Authority" at bounding box center [231, 240] width 124 height 14
type input "[GEOGRAPHIC_DATA]"
click at [315, 229] on div "Document Title Unrestricted Social Security Card Document Number 754872174 Expi…" at bounding box center [307, 197] width 277 height 100
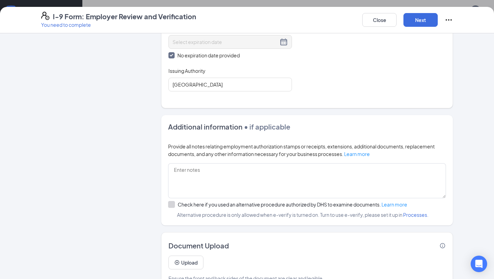
scroll to position [371, 0]
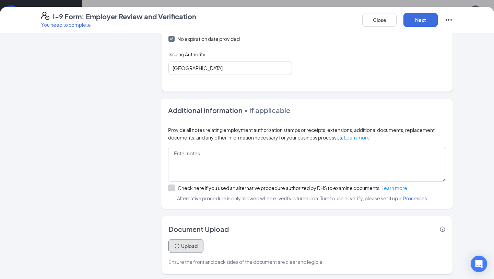
click at [189, 246] on button "Upload" at bounding box center [186, 246] width 35 height 14
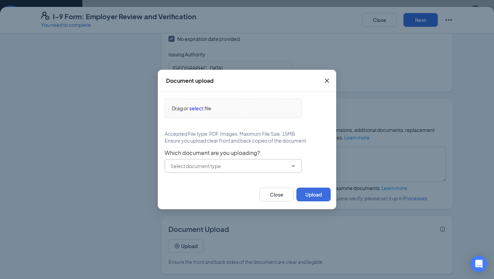
click at [200, 171] on span at bounding box center [233, 166] width 137 height 14
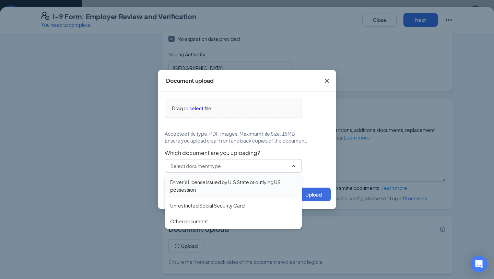
click at [201, 194] on div "Driver’s License issued by U.S State or outlying US possession" at bounding box center [233, 185] width 137 height 23
type input "Driver’s License issued by U.S State or outlying US possession"
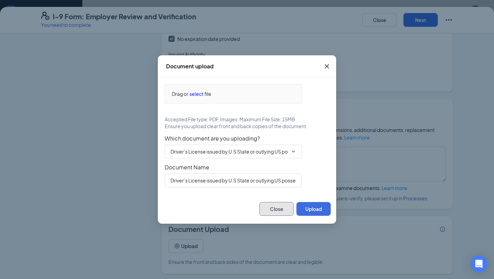
click at [275, 211] on button "Close" at bounding box center [276, 209] width 34 height 14
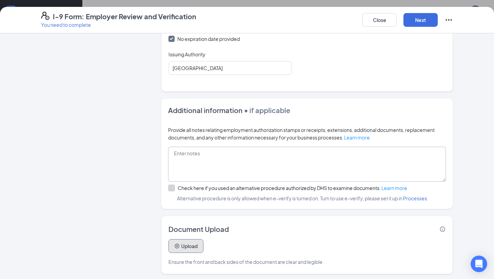
scroll to position [253, 0]
click at [412, 26] on button "Next" at bounding box center [421, 20] width 34 height 14
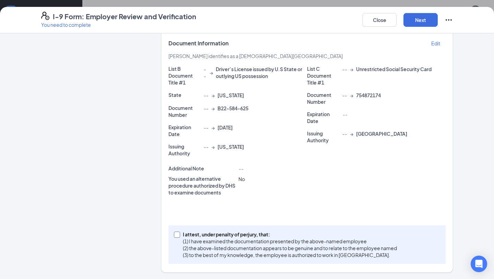
click at [301, 234] on p "I attest, under penalty of perjury, that:" at bounding box center [290, 234] width 214 height 7
click at [179, 234] on input "I attest, under penalty of [PERSON_NAME], that: (1) I have examined the documen…" at bounding box center [176, 233] width 5 height 5
checkbox input "true"
click at [406, 22] on button "Next" at bounding box center [421, 20] width 34 height 14
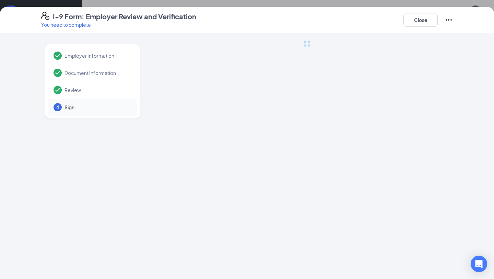
scroll to position [0, 0]
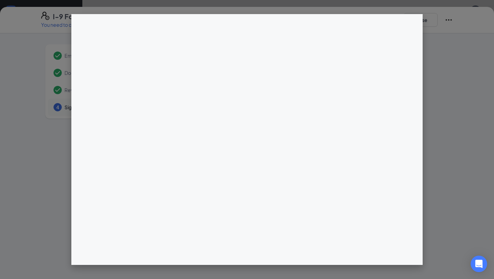
click at [392, 12] on div at bounding box center [247, 139] width 494 height 279
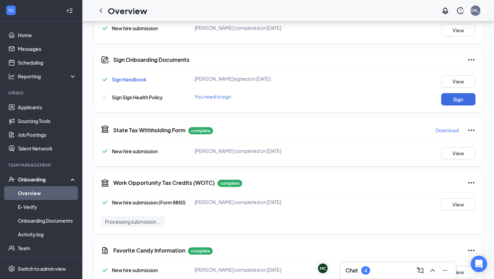
click at [246, 97] on div "I-9 Form: Employer Review and Verification You need to complete Close Employer …" at bounding box center [247, 139] width 494 height 279
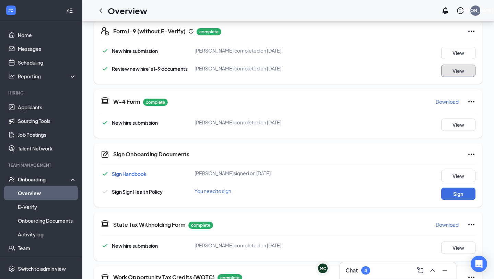
scroll to position [177, 0]
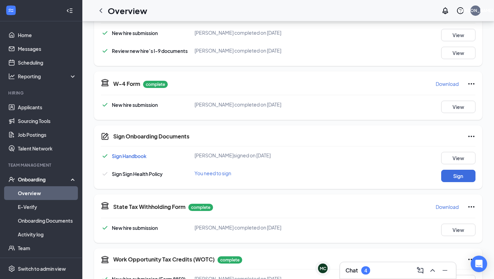
click at [461, 183] on div "Sign Onboarding Documents Sign Handbook [PERSON_NAME] signed on [DATE] View Sig…" at bounding box center [288, 156] width 389 height 63
click at [453, 175] on button "Sign" at bounding box center [458, 176] width 34 height 12
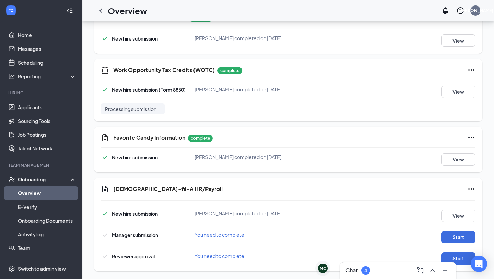
scroll to position [375, 0]
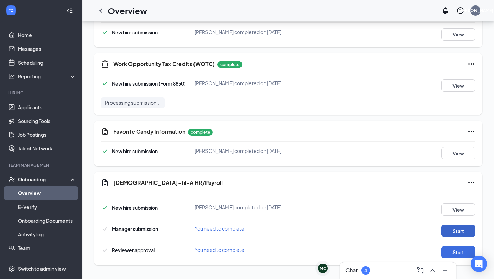
click at [447, 232] on button "Start" at bounding box center [458, 230] width 34 height 12
click at [449, 253] on button "Start" at bounding box center [458, 252] width 34 height 12
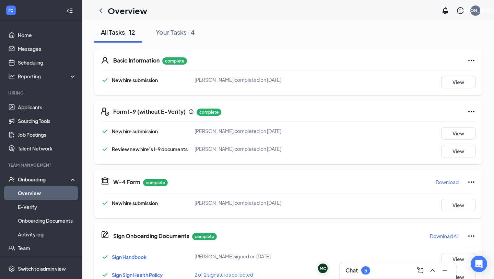
scroll to position [0, 0]
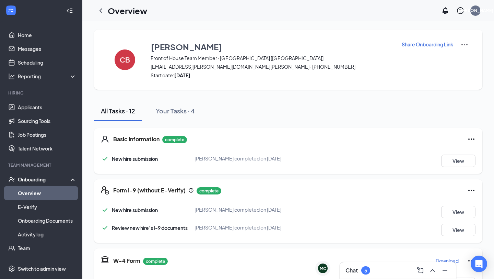
click at [91, 12] on div "Overview JO" at bounding box center [288, 10] width 412 height 21
click at [97, 11] on icon "ChevronLeft" at bounding box center [101, 11] width 8 height 8
